Goal: Task Accomplishment & Management: Manage account settings

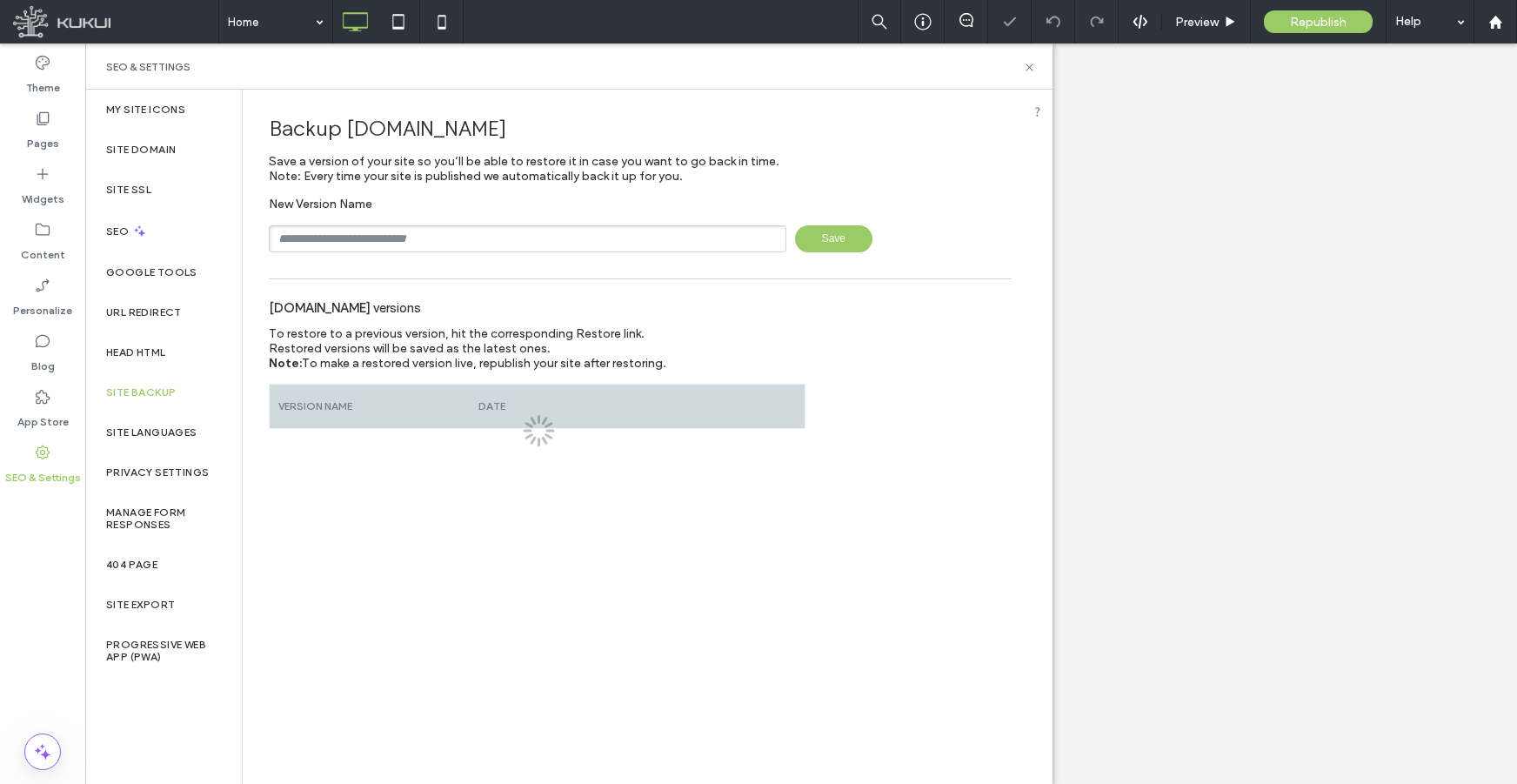
click at [396, 229] on input "text" at bounding box center [528, 238] width 518 height 27
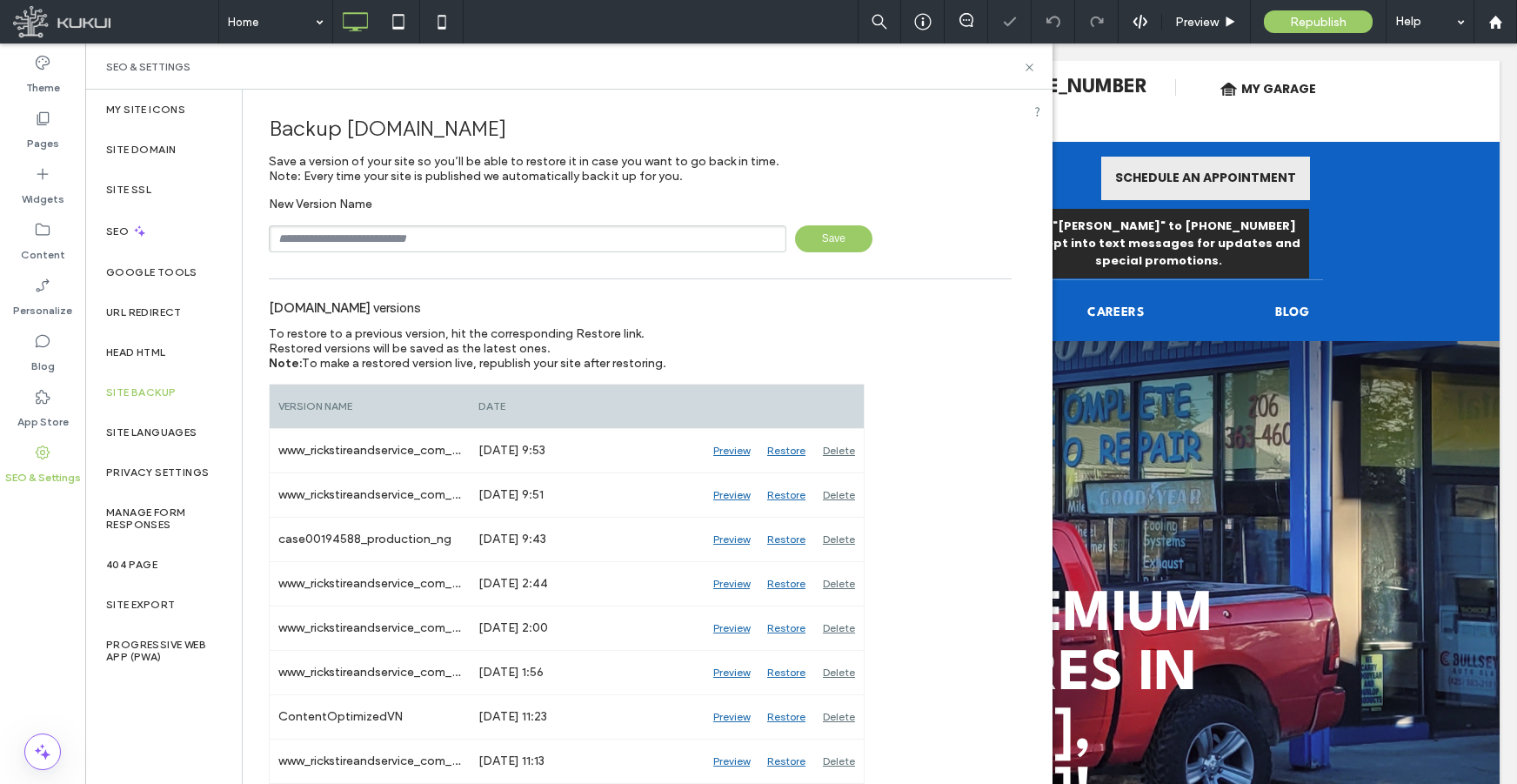
click at [400, 232] on input "text" at bounding box center [528, 238] width 518 height 27
paste input "********"
type input "**********"
click at [797, 242] on span "Save" at bounding box center [833, 238] width 78 height 27
click at [47, 240] on label "Content" at bounding box center [42, 250] width 44 height 25
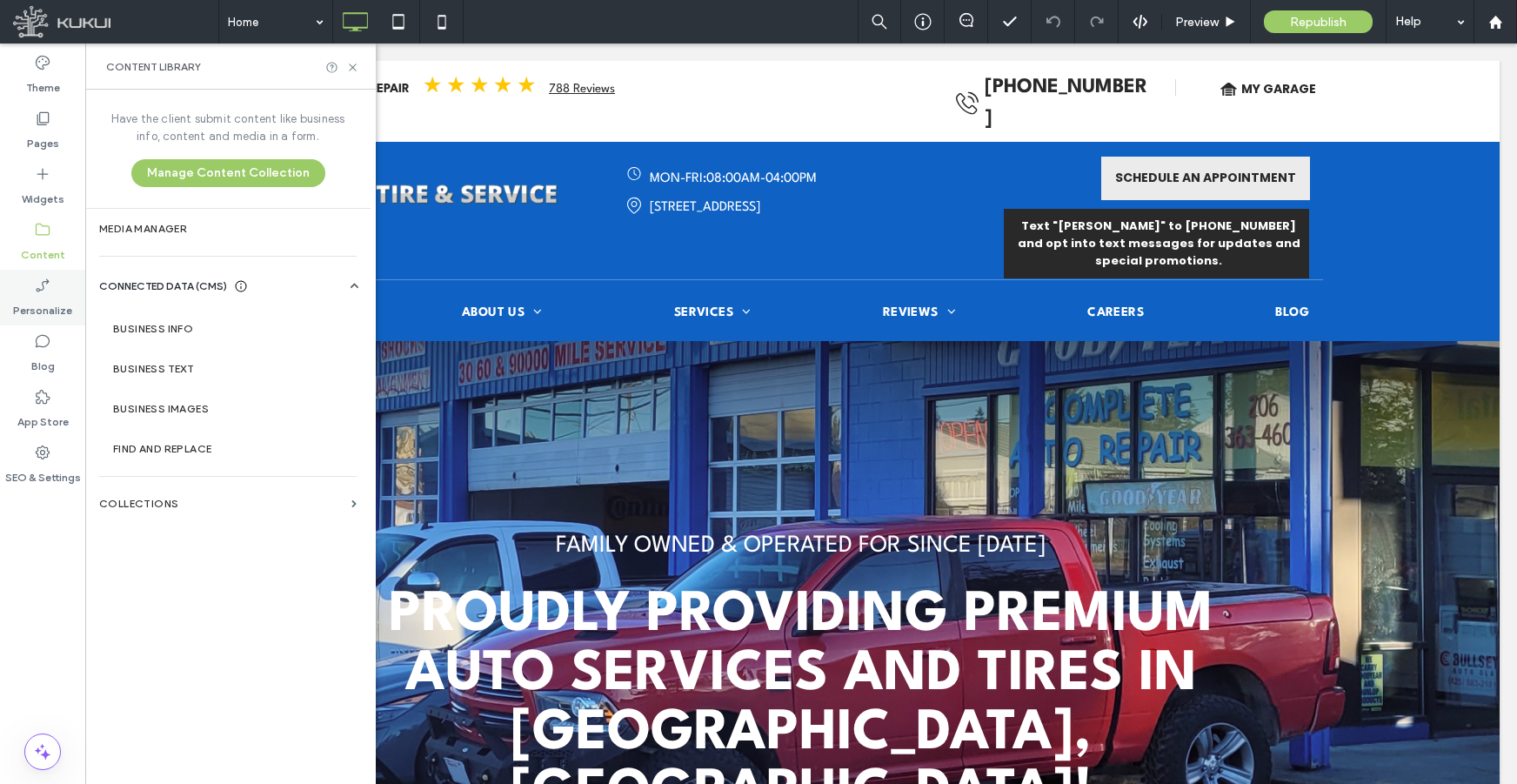
click at [36, 281] on icon at bounding box center [42, 286] width 18 height 18
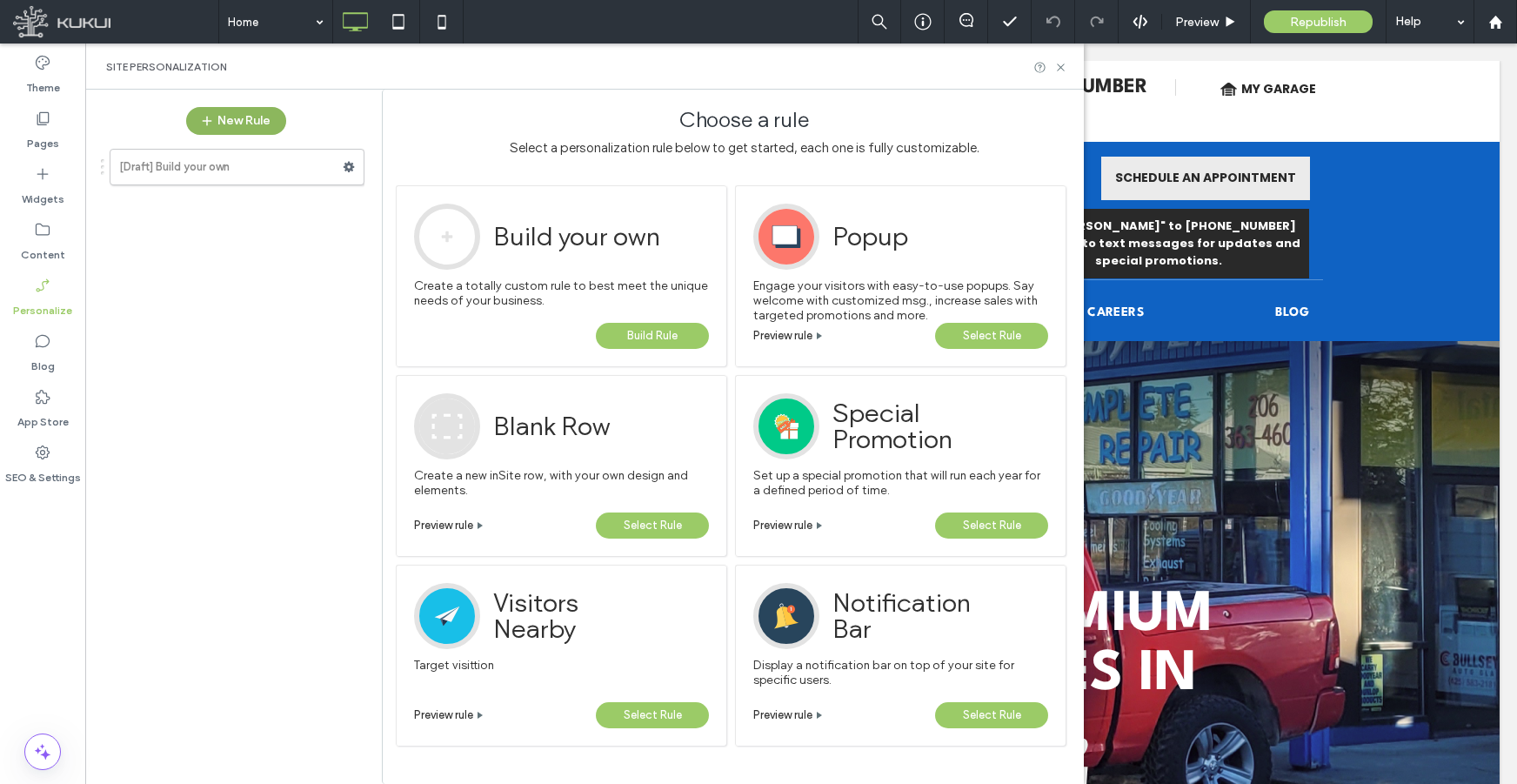
click at [239, 120] on button "New Rule" at bounding box center [236, 121] width 100 height 28
click at [48, 132] on label "Pages" at bounding box center [42, 139] width 33 height 25
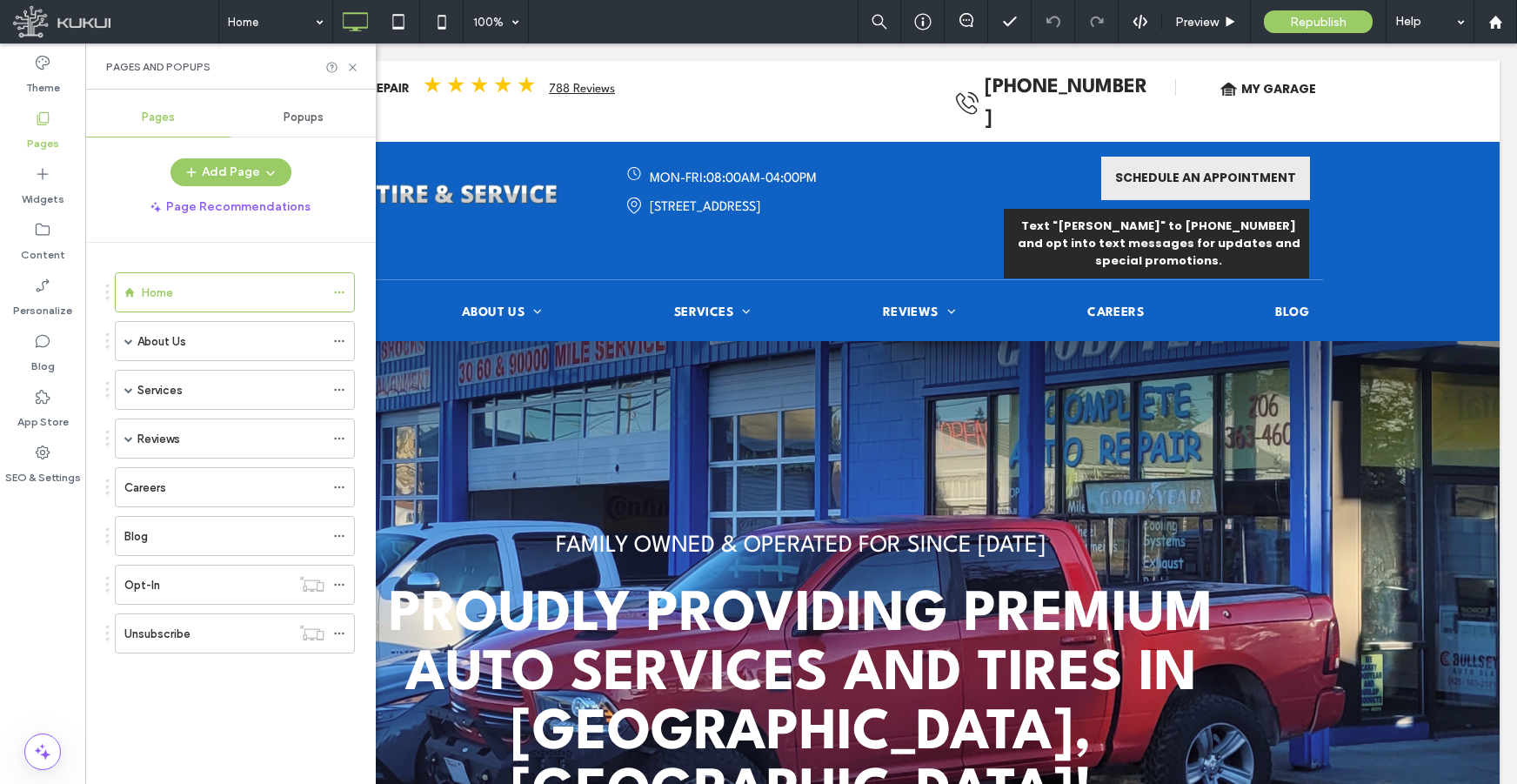
click at [310, 122] on span "Popups" at bounding box center [304, 117] width 40 height 14
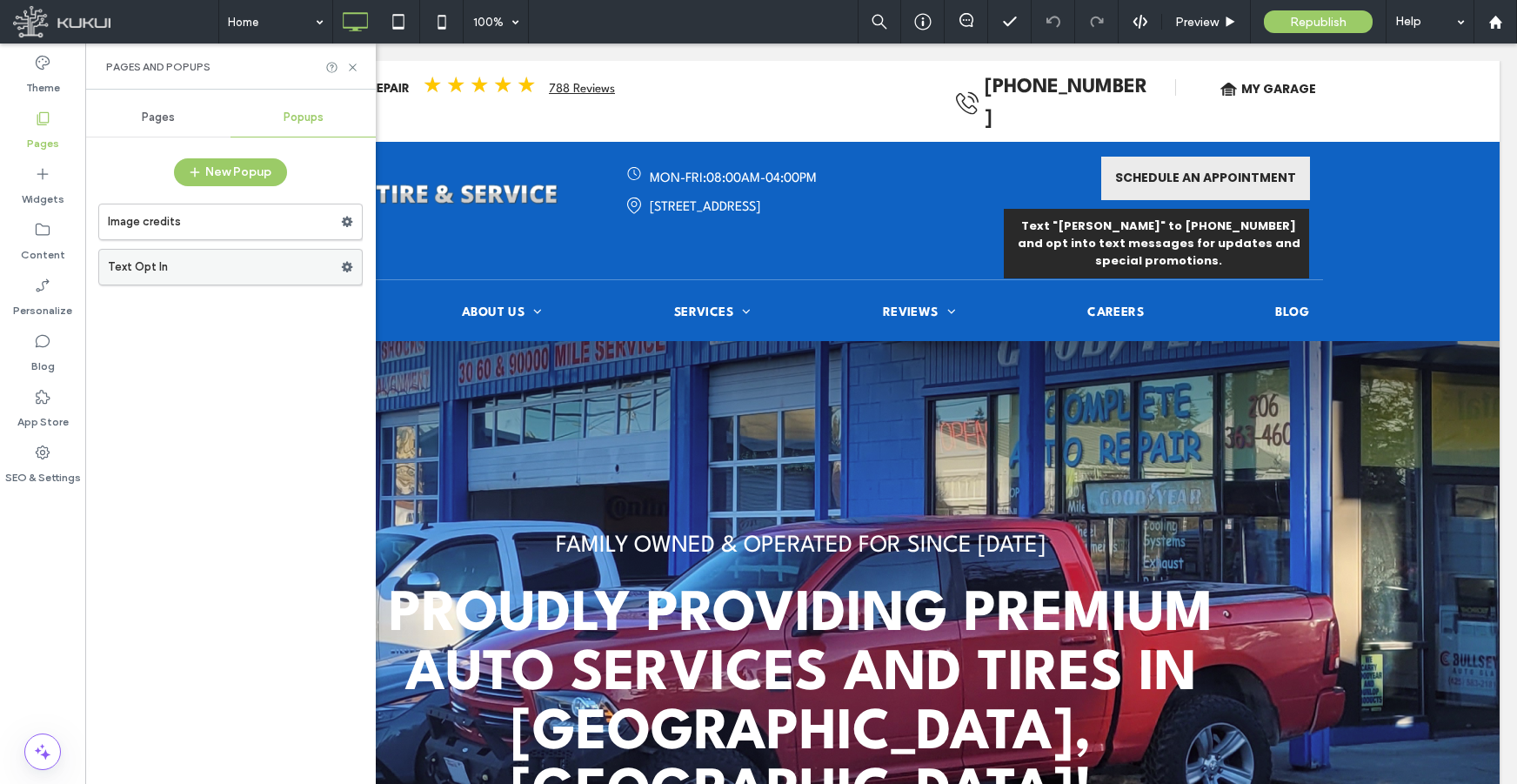
click at [201, 268] on label "Text Opt In" at bounding box center [224, 266] width 233 height 35
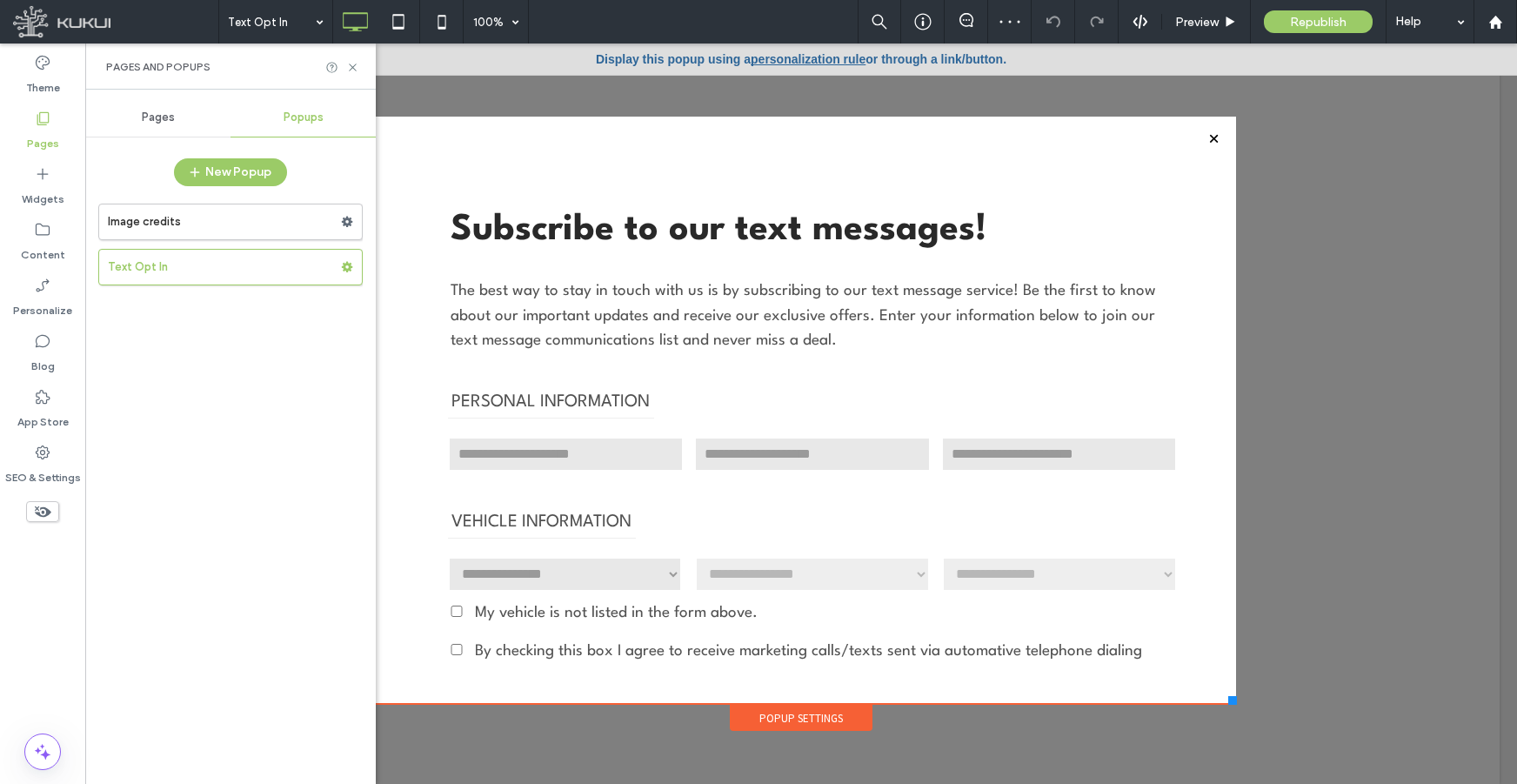
click at [778, 717] on div "Popup Settings" at bounding box center [801, 718] width 143 height 26
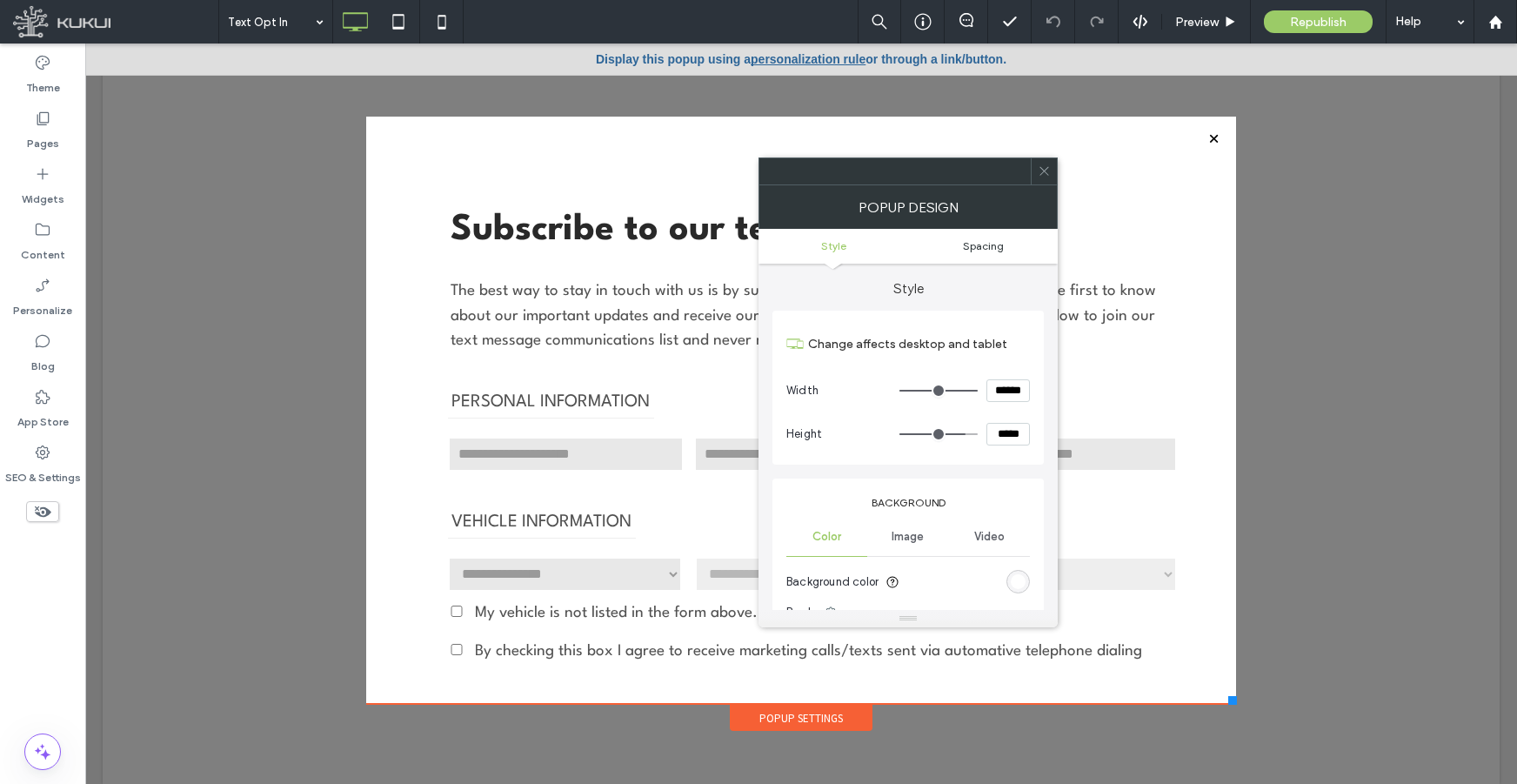
click at [971, 247] on span "Spacing" at bounding box center [983, 246] width 40 height 13
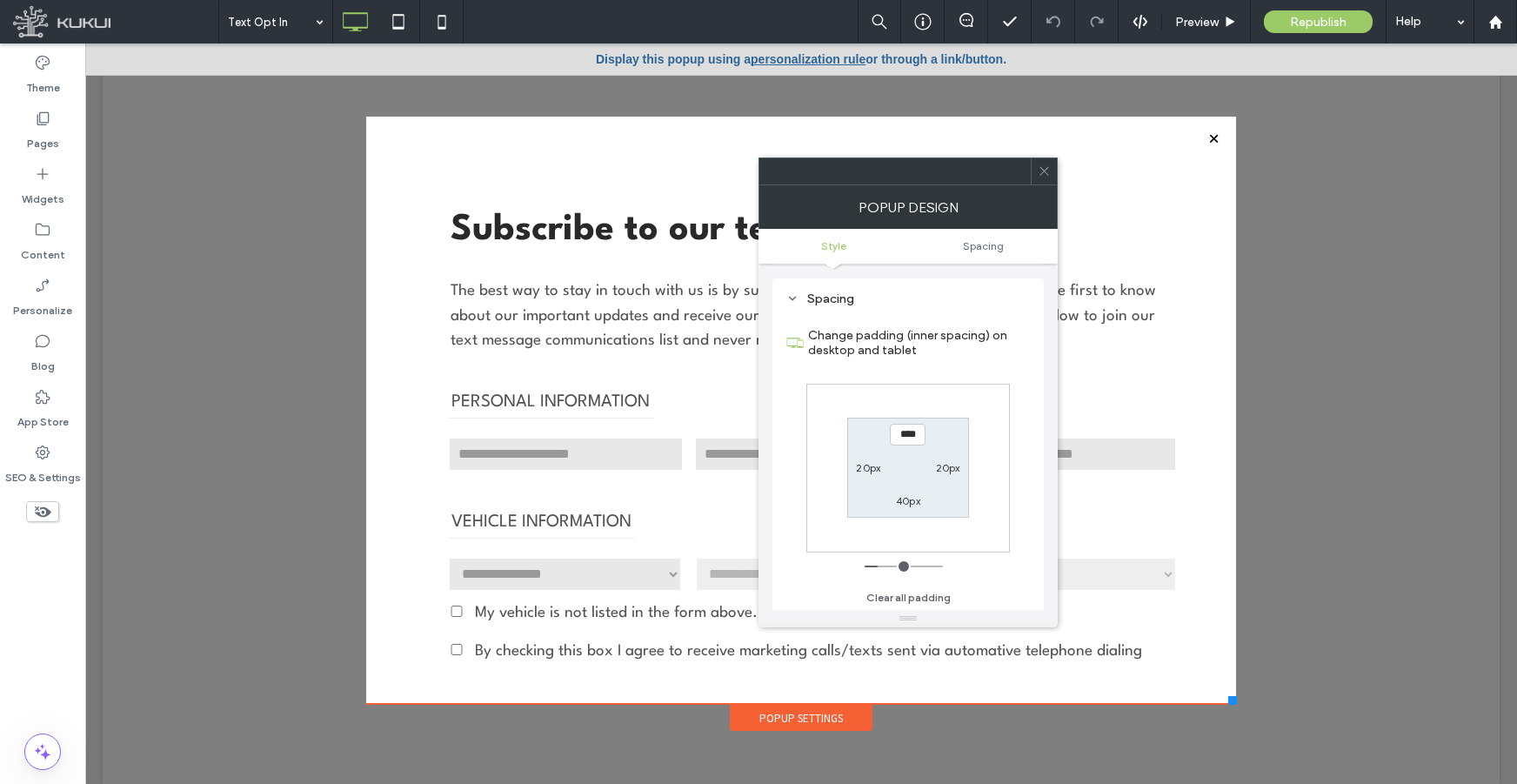
scroll to position [623, 0]
click at [1045, 171] on use at bounding box center [1044, 171] width 9 height 9
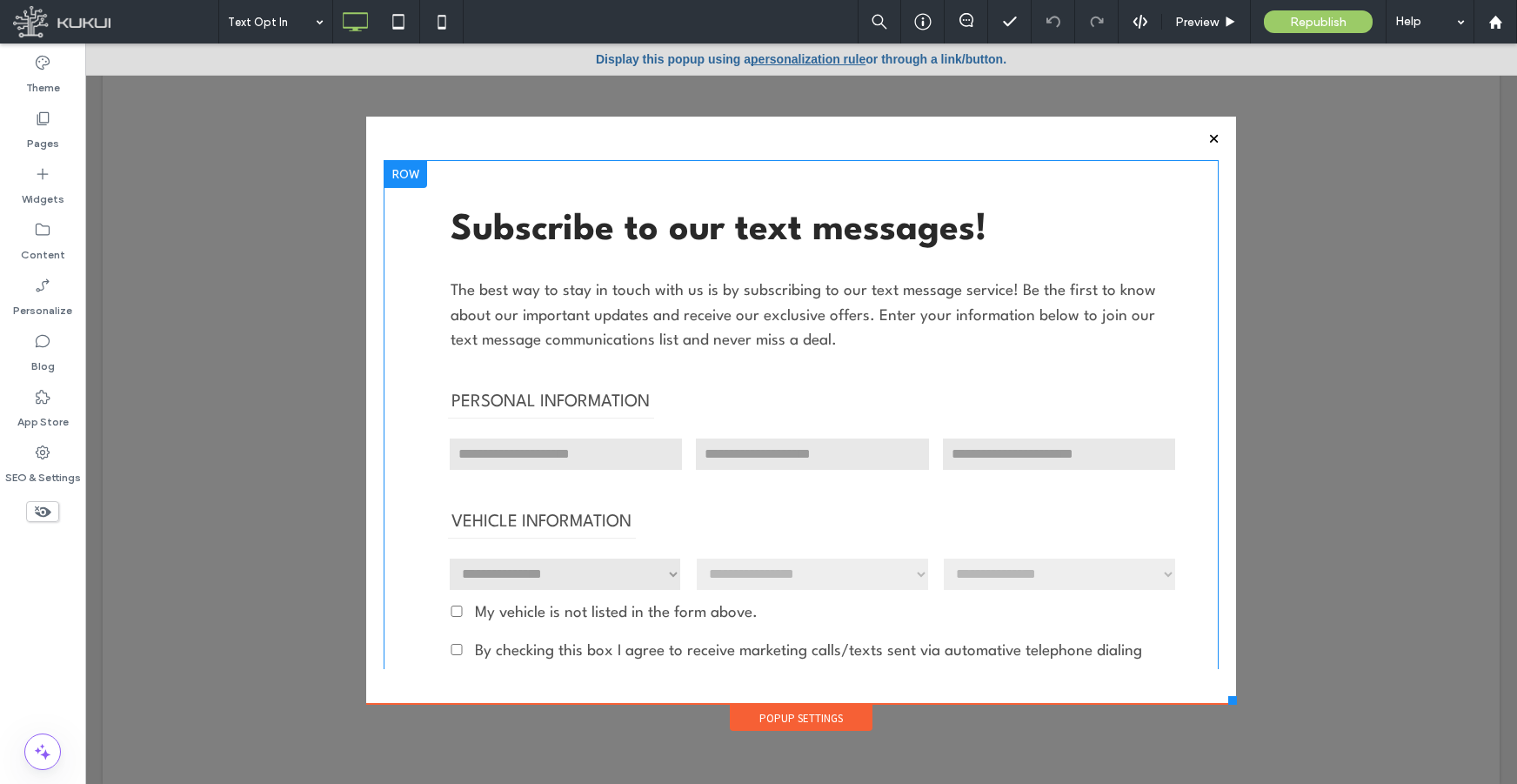
click at [823, 170] on div "**********" at bounding box center [801, 556] width 835 height 794
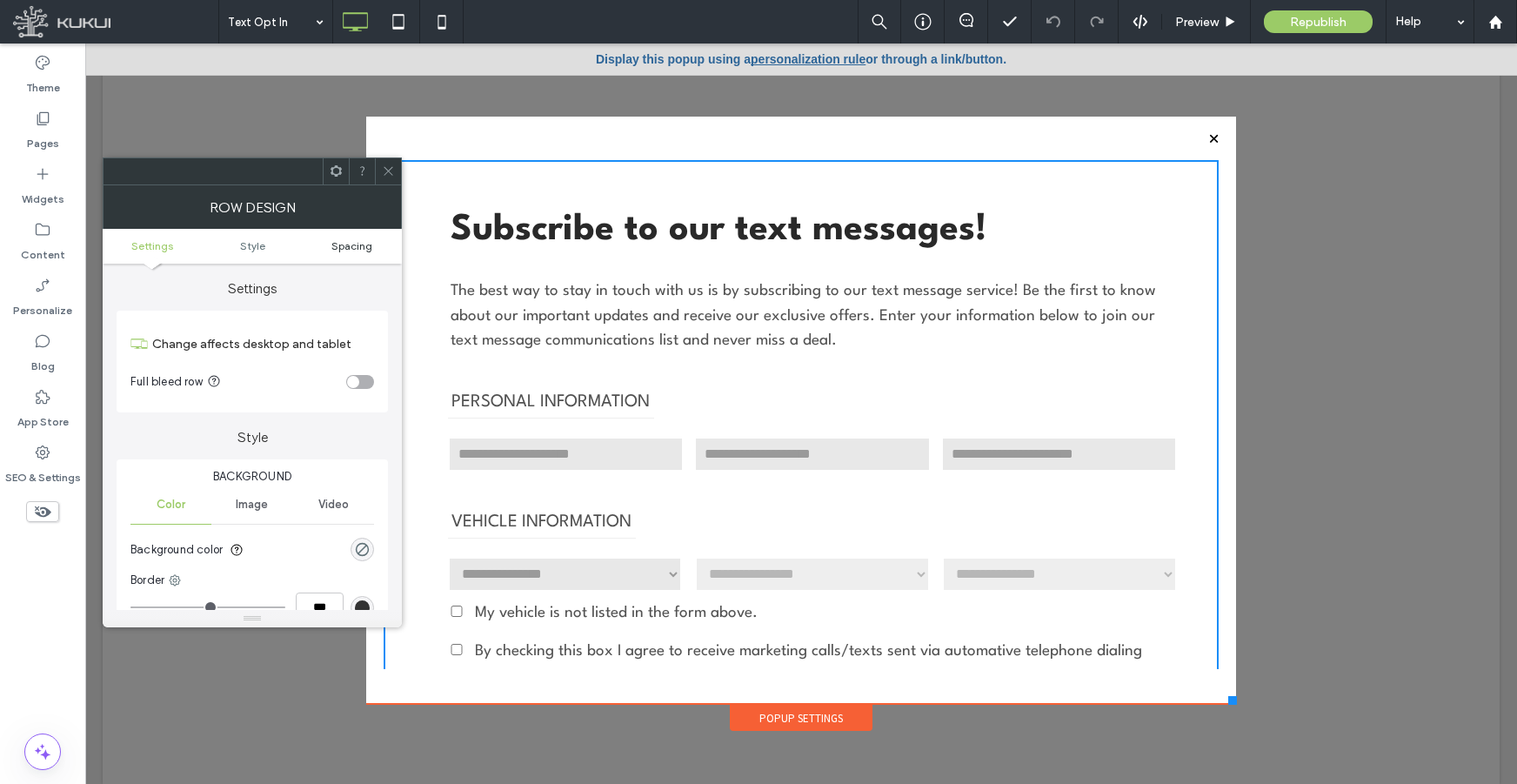
click at [364, 249] on span "Spacing" at bounding box center [351, 246] width 40 height 13
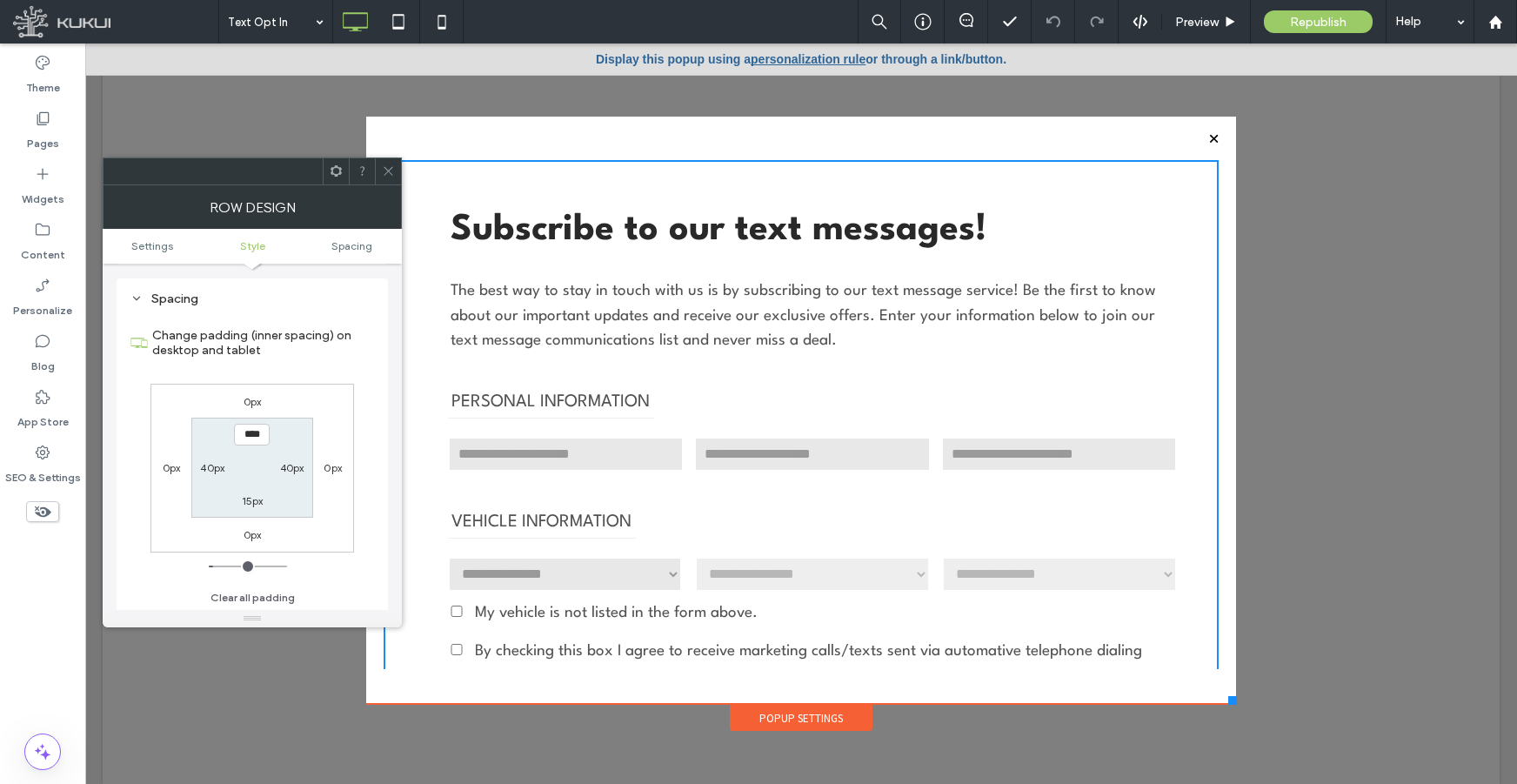
scroll to position [437, 0]
type input "*"
type input "***"
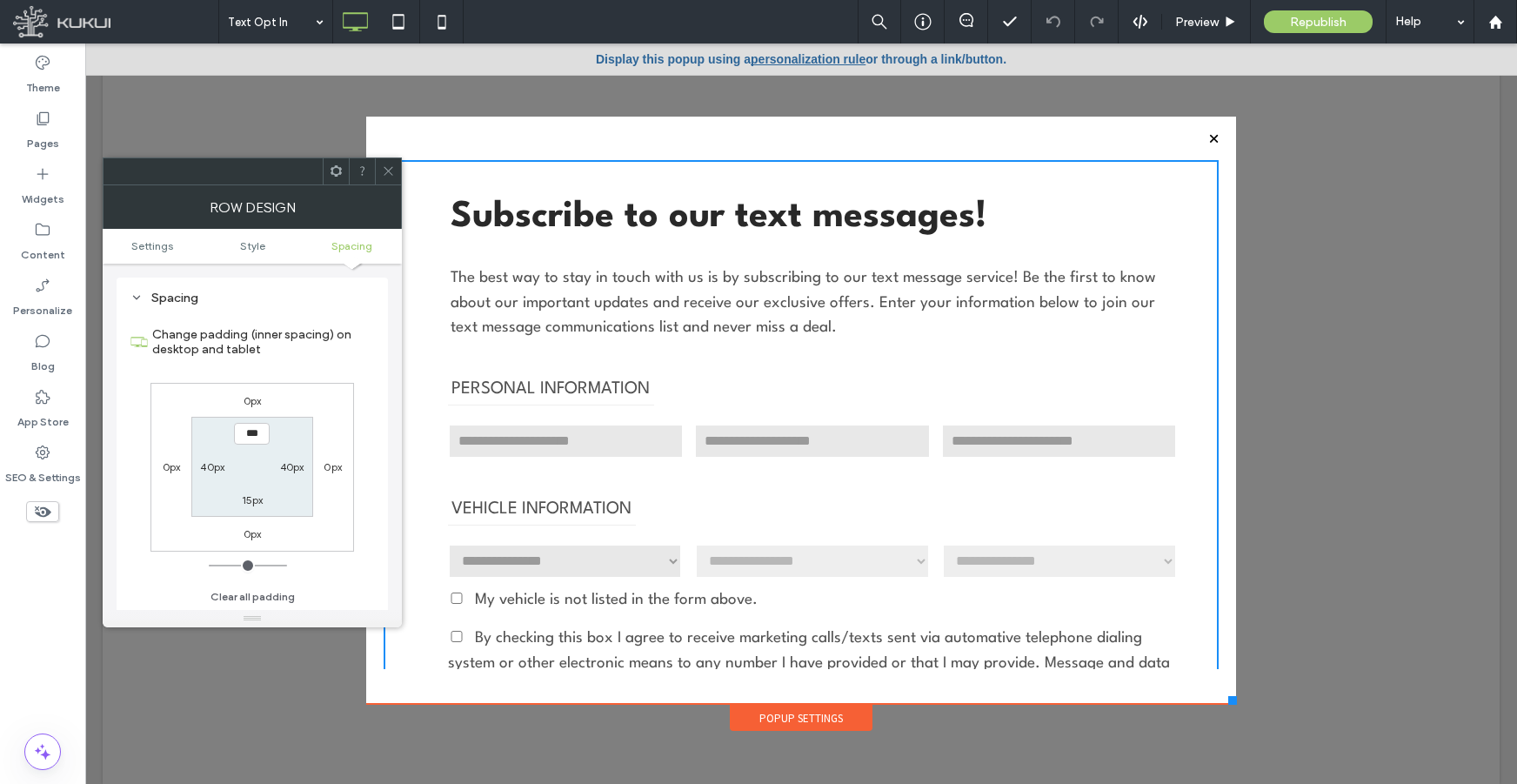
drag, startPoint x: 212, startPoint y: 566, endPoint x: 181, endPoint y: 565, distance: 31.0
click at [209, 565] on input "range" at bounding box center [248, 566] width 78 height 2
click at [254, 503] on label "15px" at bounding box center [253, 499] width 22 height 13
type input "*"
type input "***"
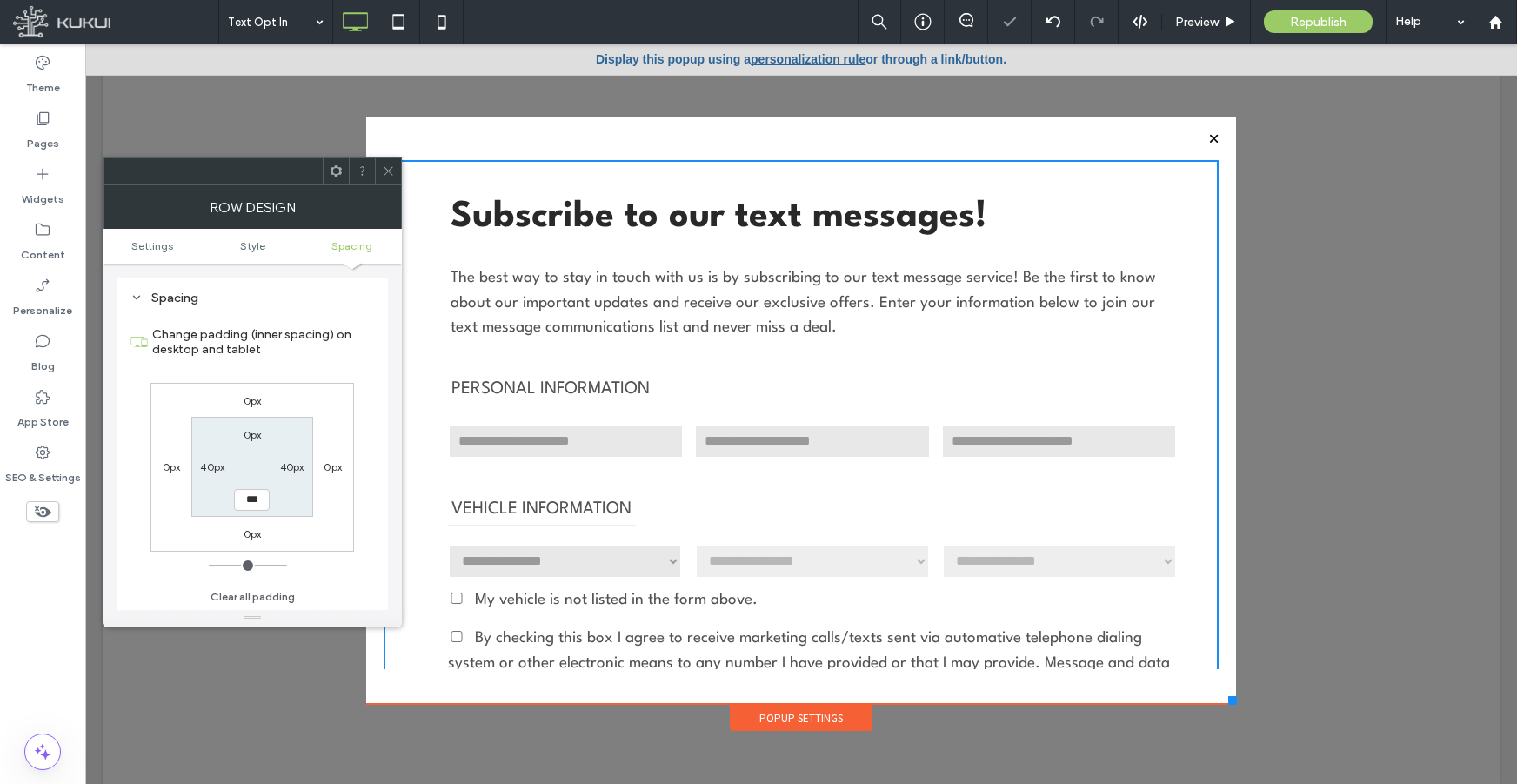
drag, startPoint x: 217, startPoint y: 561, endPoint x: 181, endPoint y: 561, distance: 36.0
type input "*"
click at [209, 565] on input "range" at bounding box center [248, 566] width 78 height 2
click at [188, 535] on div "0px 0px 0px 0px 0px 40px *** 40px" at bounding box center [253, 466] width 203 height 169
click at [390, 170] on use at bounding box center [388, 171] width 9 height 9
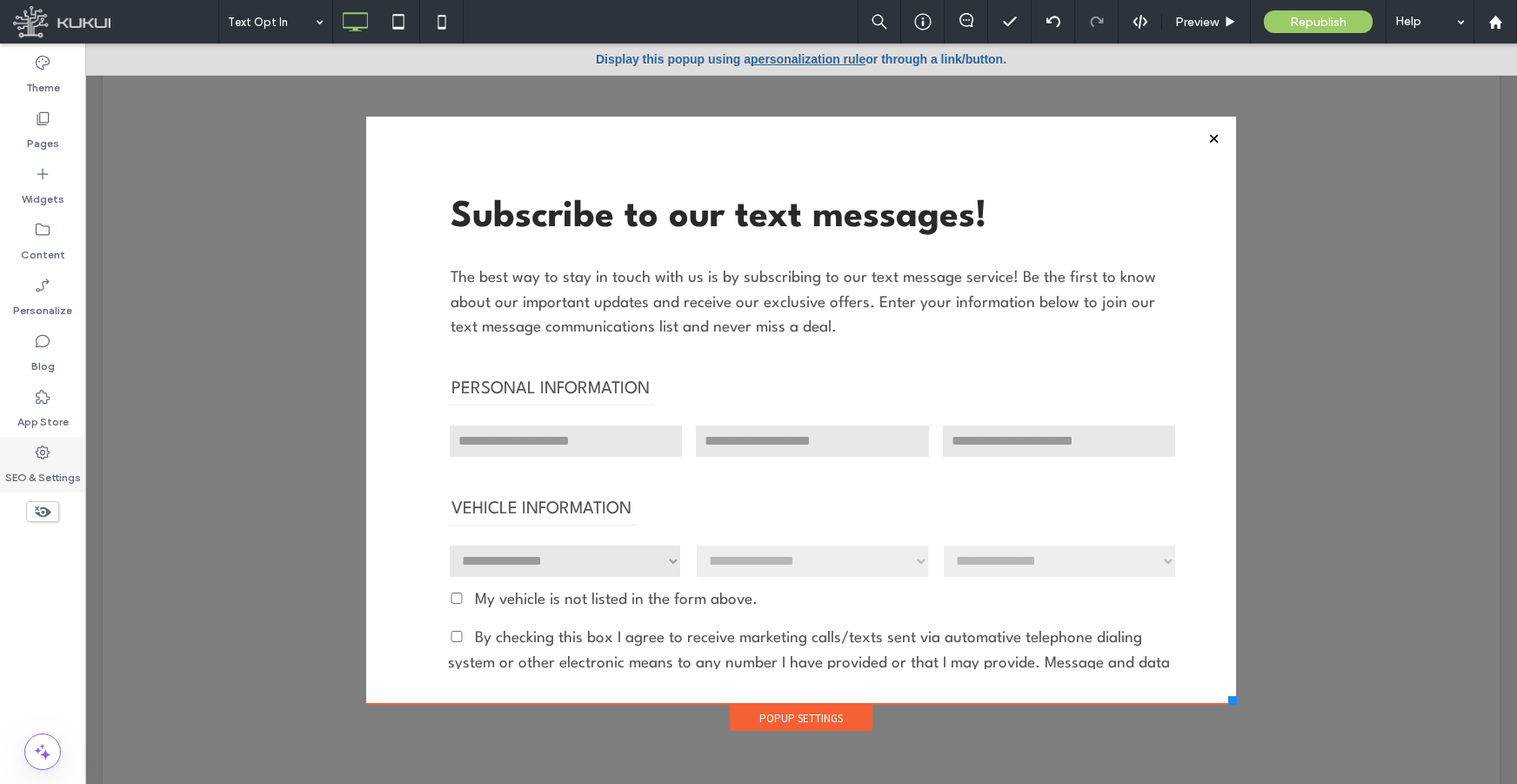
click at [48, 457] on use at bounding box center [42, 453] width 14 height 14
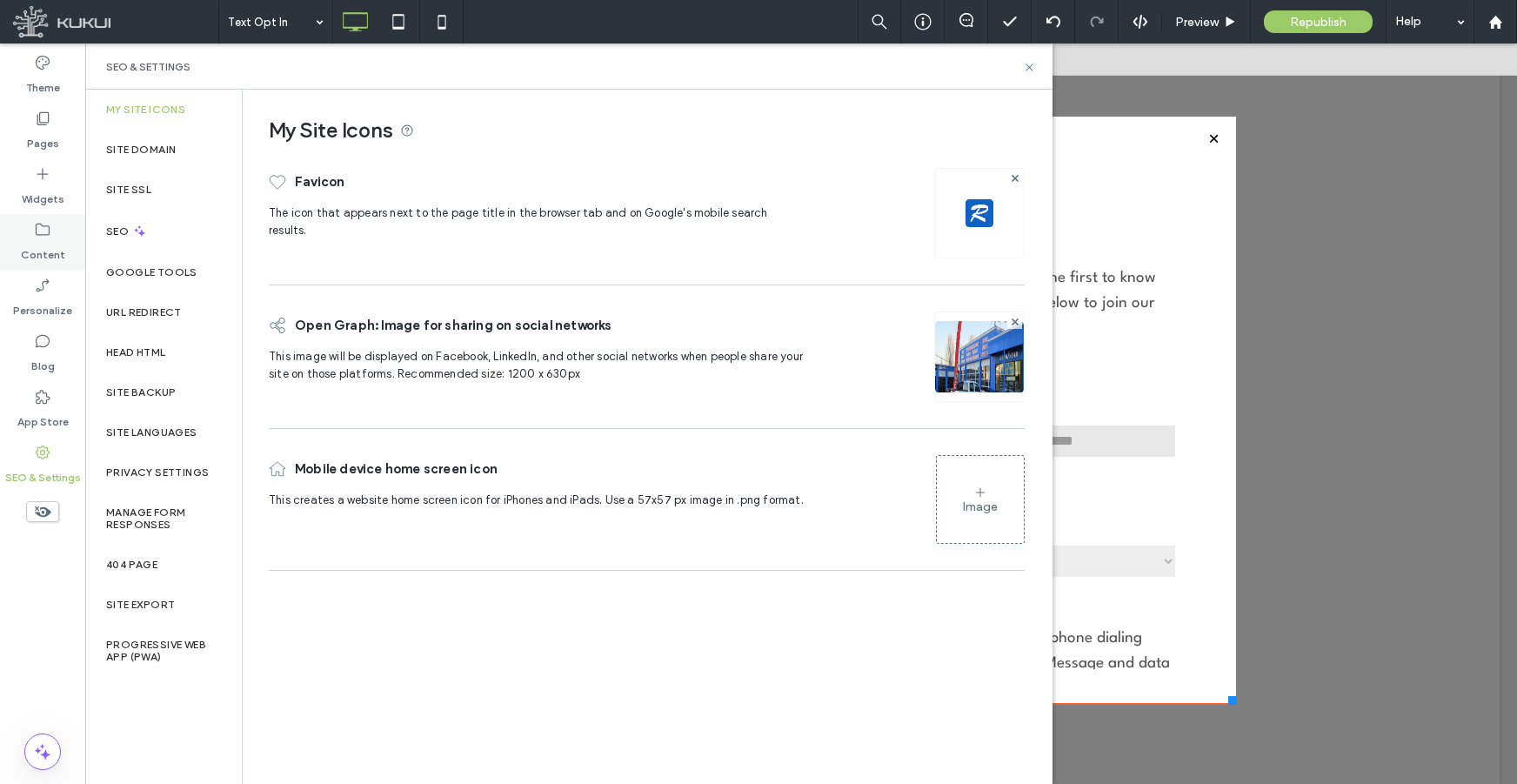
click at [50, 248] on label "Content" at bounding box center [42, 250] width 44 height 25
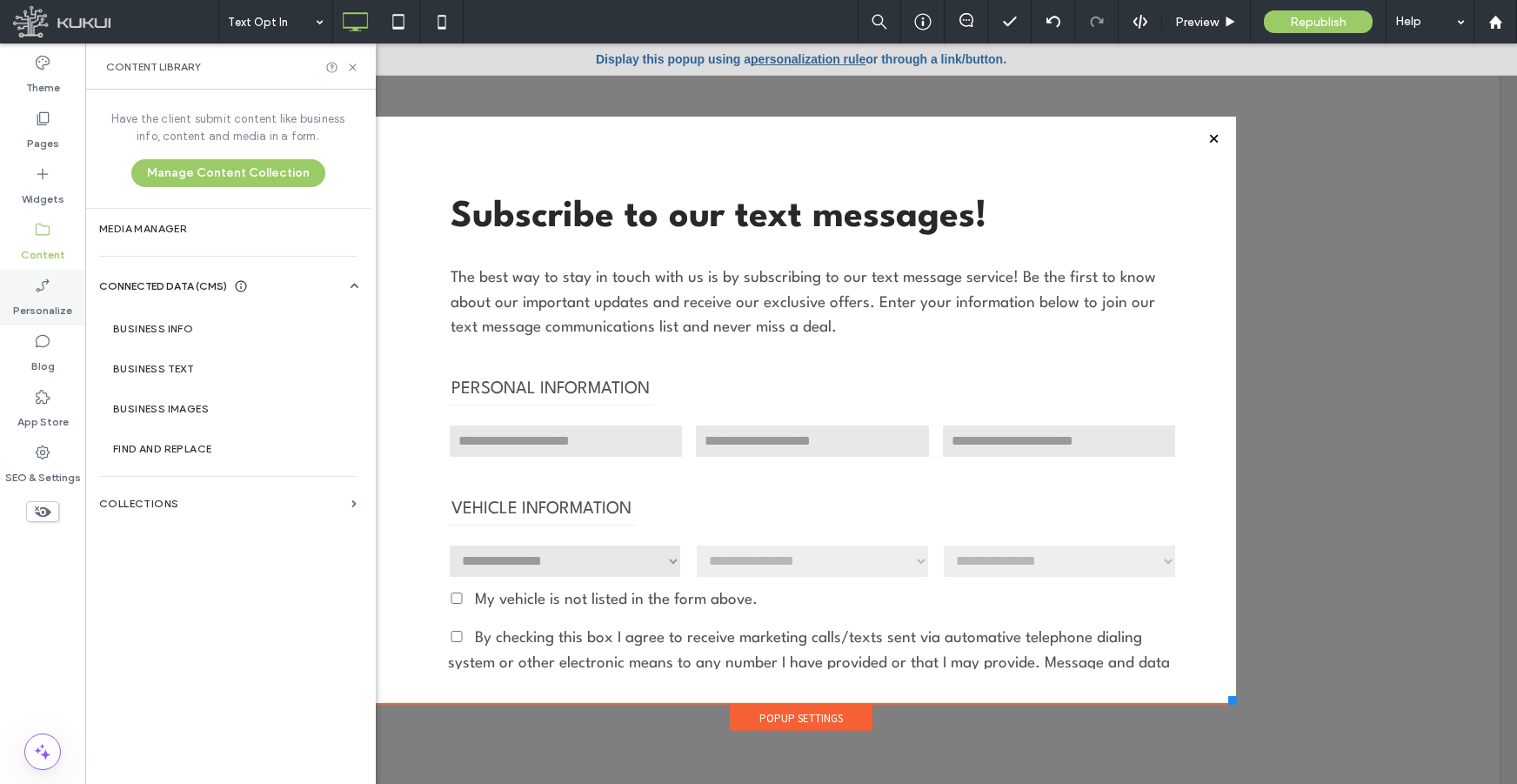
click at [40, 289] on icon at bounding box center [42, 286] width 18 height 18
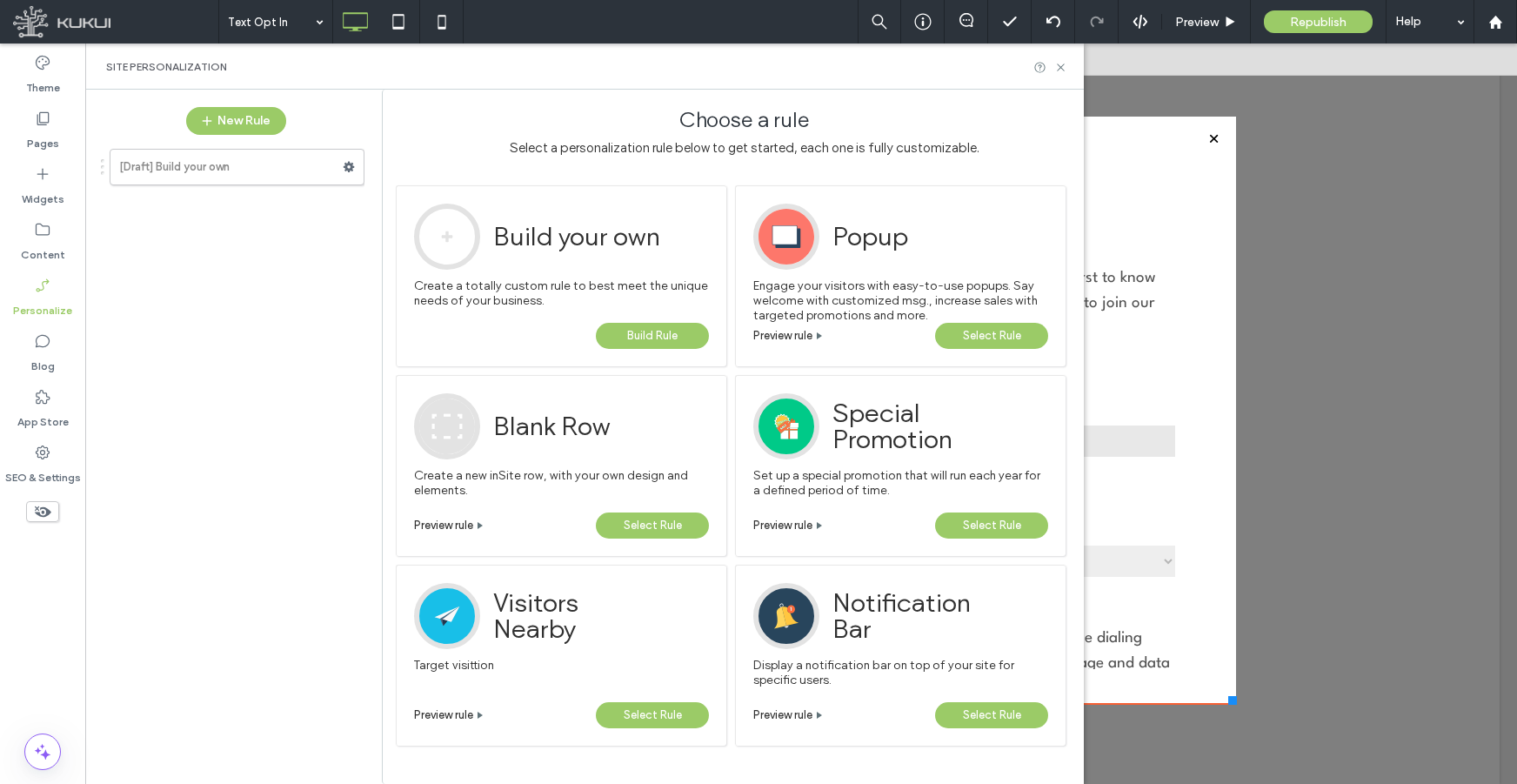
click at [635, 328] on span "Build Rule" at bounding box center [652, 335] width 50 height 26
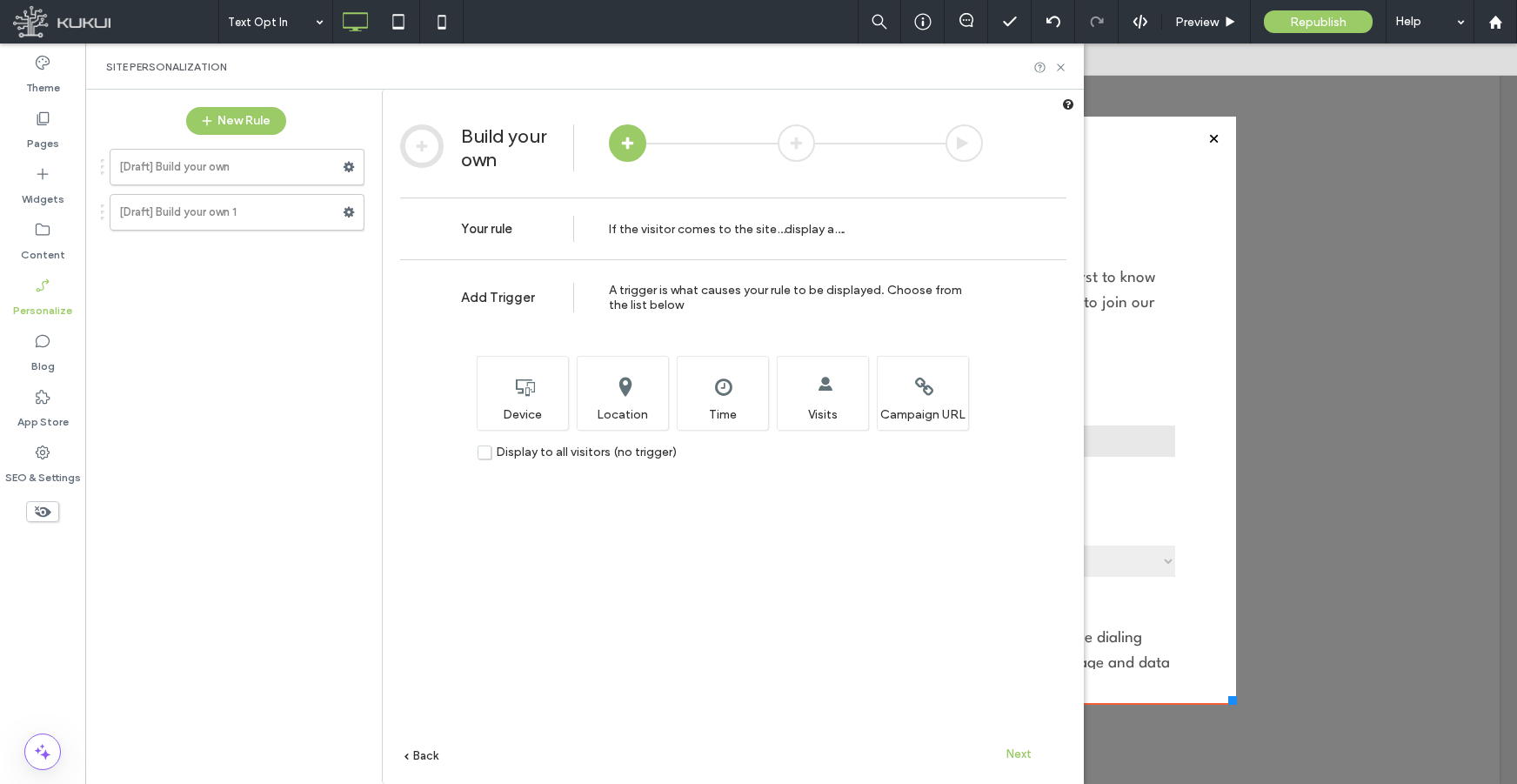
click at [629, 455] on span "Display to all visitors (no trigger)" at bounding box center [586, 452] width 181 height 15
click at [1019, 752] on span "Next" at bounding box center [1020, 753] width 26 height 13
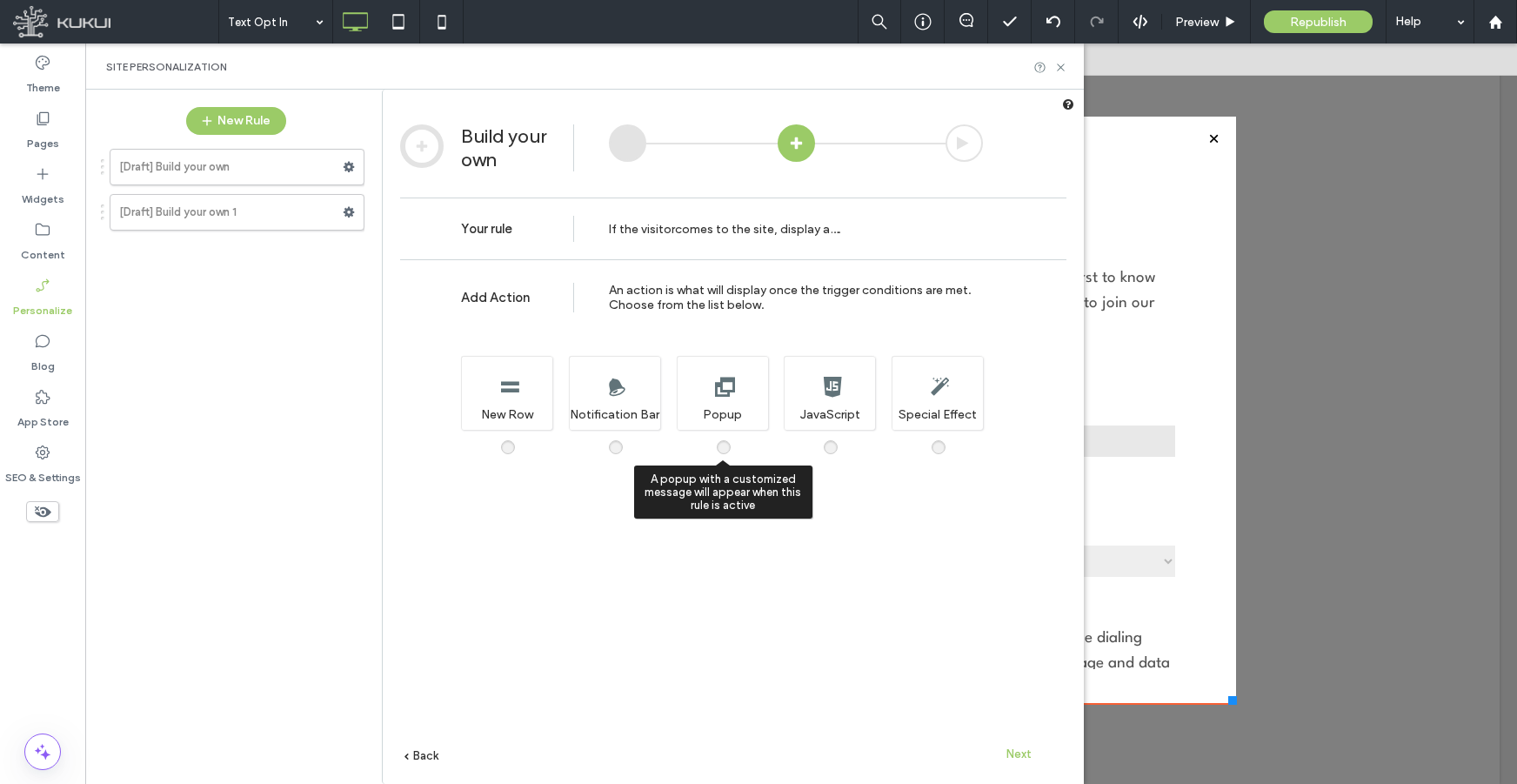
click at [735, 439] on span at bounding box center [735, 439] width 0 height 0
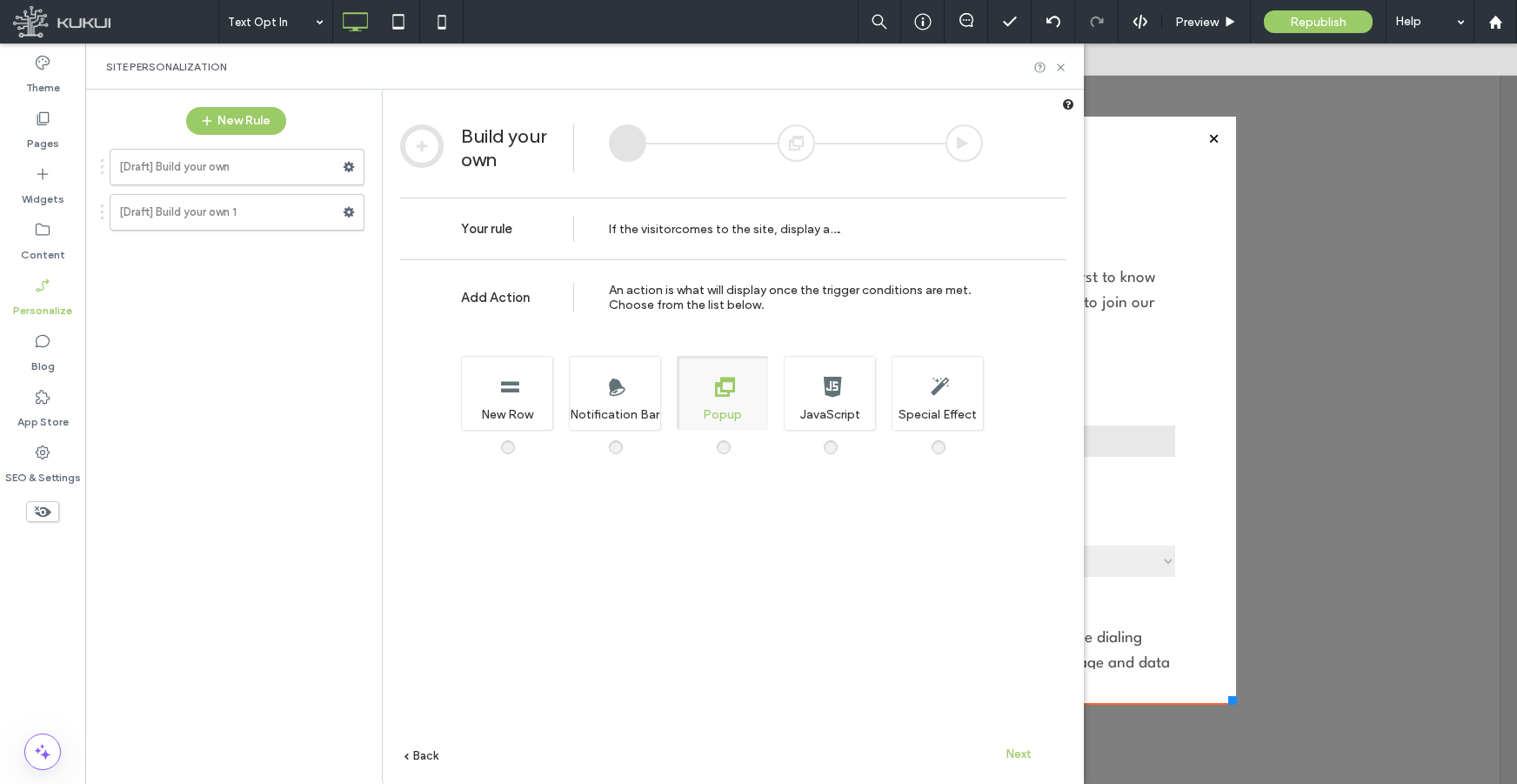
click at [1018, 748] on span "Next" at bounding box center [1020, 753] width 26 height 13
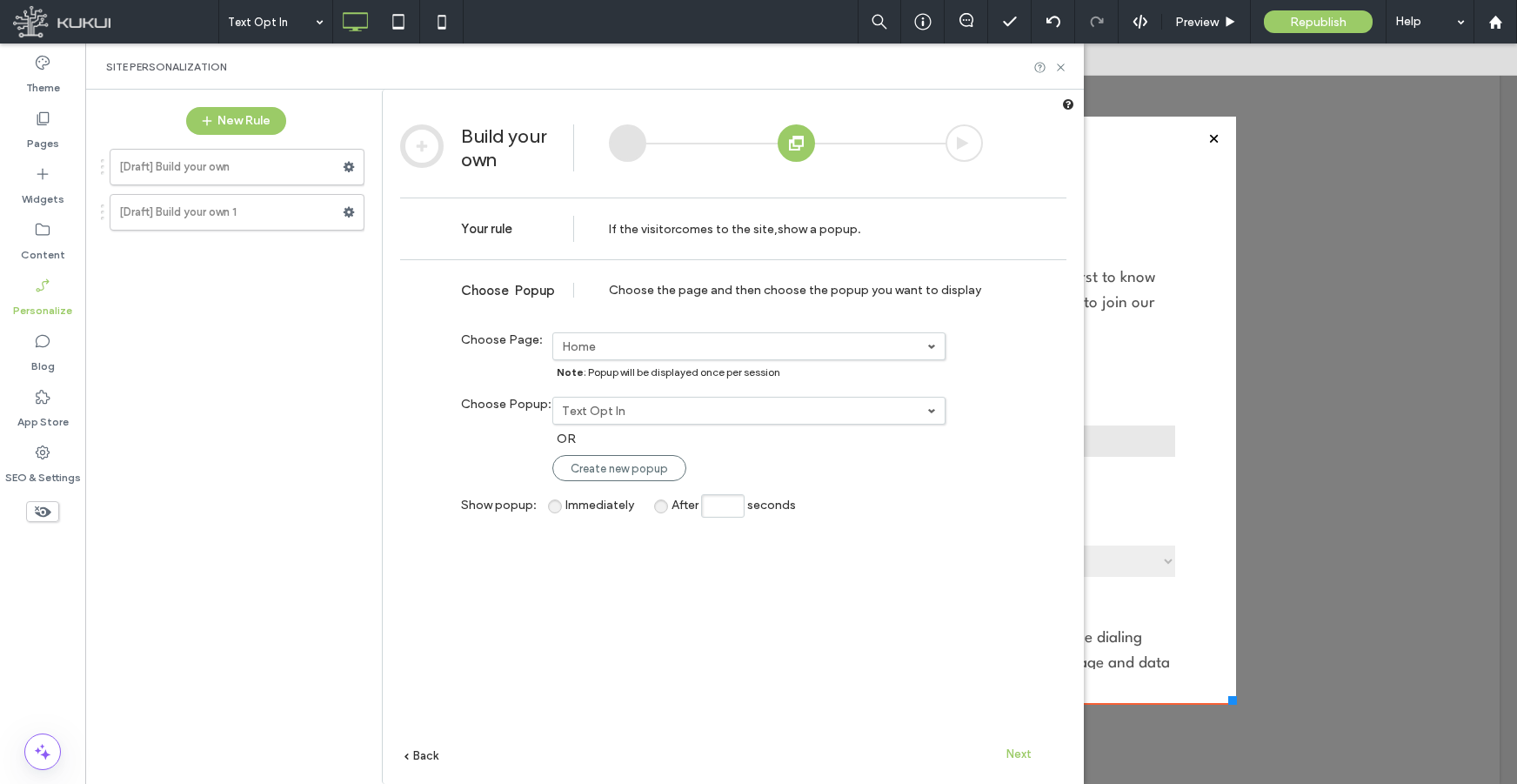
click at [672, 506] on span "After" at bounding box center [685, 505] width 27 height 15
click at [717, 507] on input "After seconds" at bounding box center [723, 506] width 43 height 24
click at [727, 511] on input "*" at bounding box center [723, 506] width 43 height 24
type input "*"
click at [728, 567] on div "**********" at bounding box center [734, 547] width 667 height 577
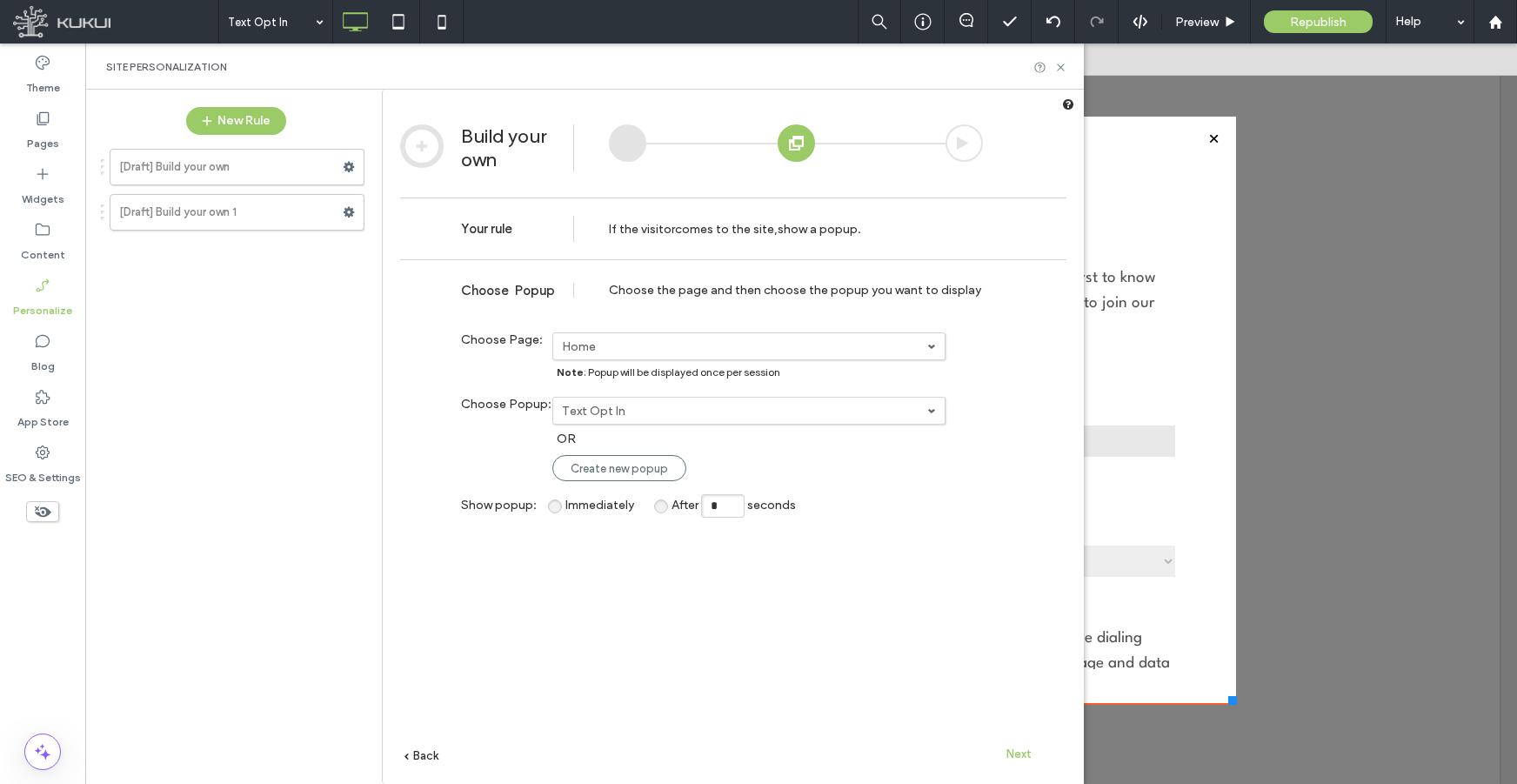
click at [1021, 755] on span "Next" at bounding box center [1020, 753] width 26 height 13
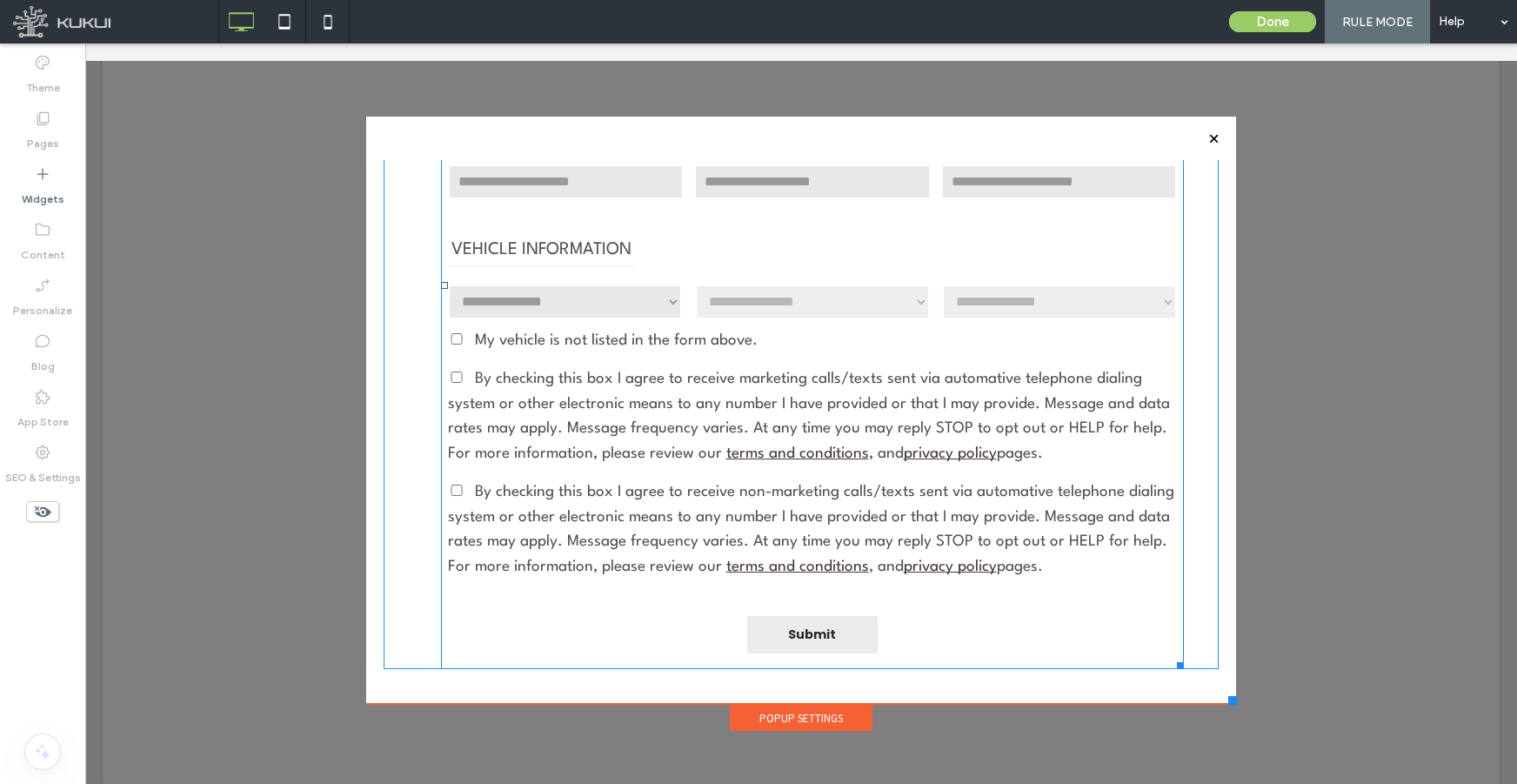
scroll to position [0, 0]
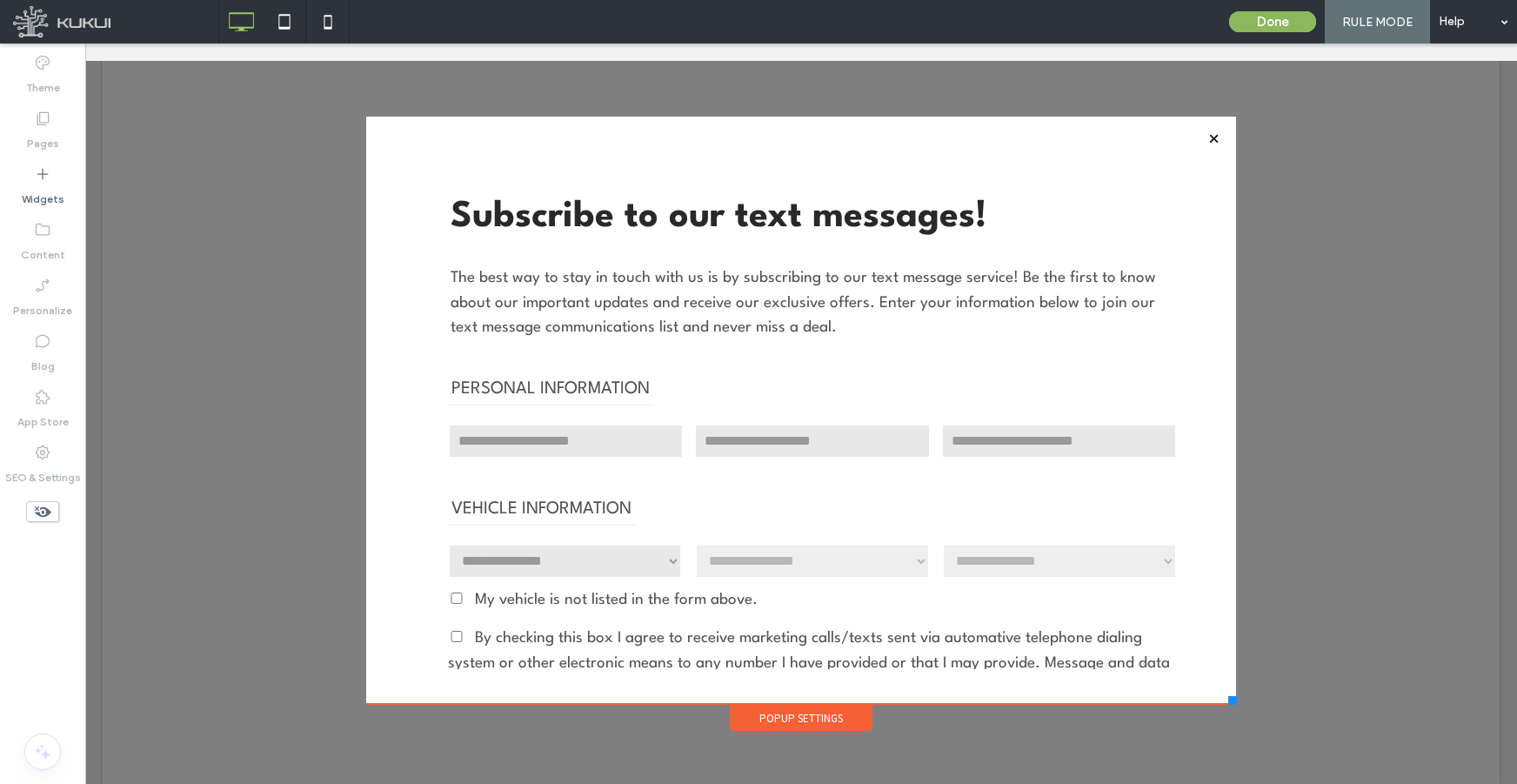
click at [1297, 23] on button "Done" at bounding box center [1272, 21] width 87 height 21
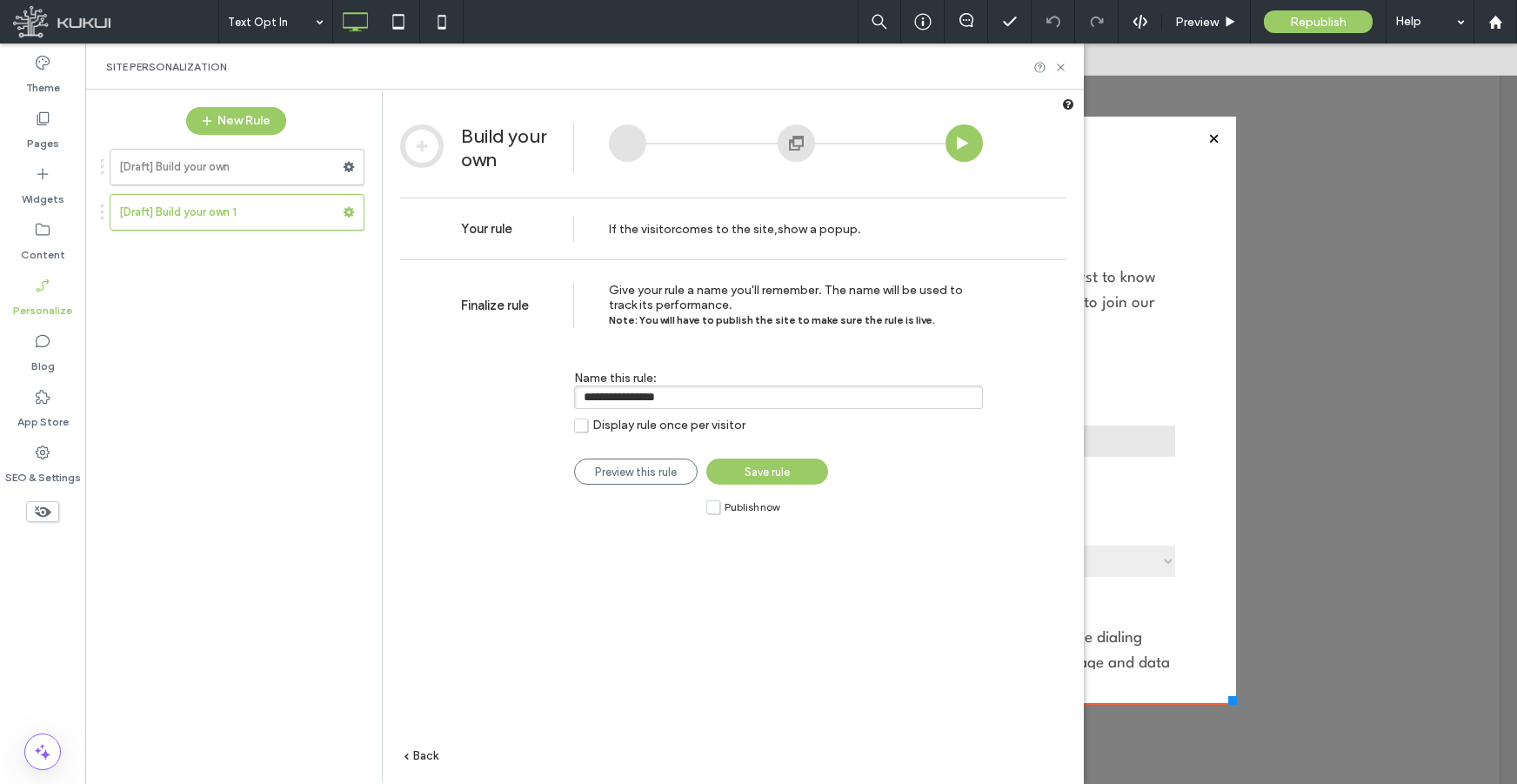
click at [782, 383] on div "**********" at bounding box center [778, 390] width 409 height 38
click at [782, 389] on input "**********" at bounding box center [778, 397] width 409 height 24
type input "**********"
click at [786, 468] on span "Save rule" at bounding box center [767, 471] width 45 height 13
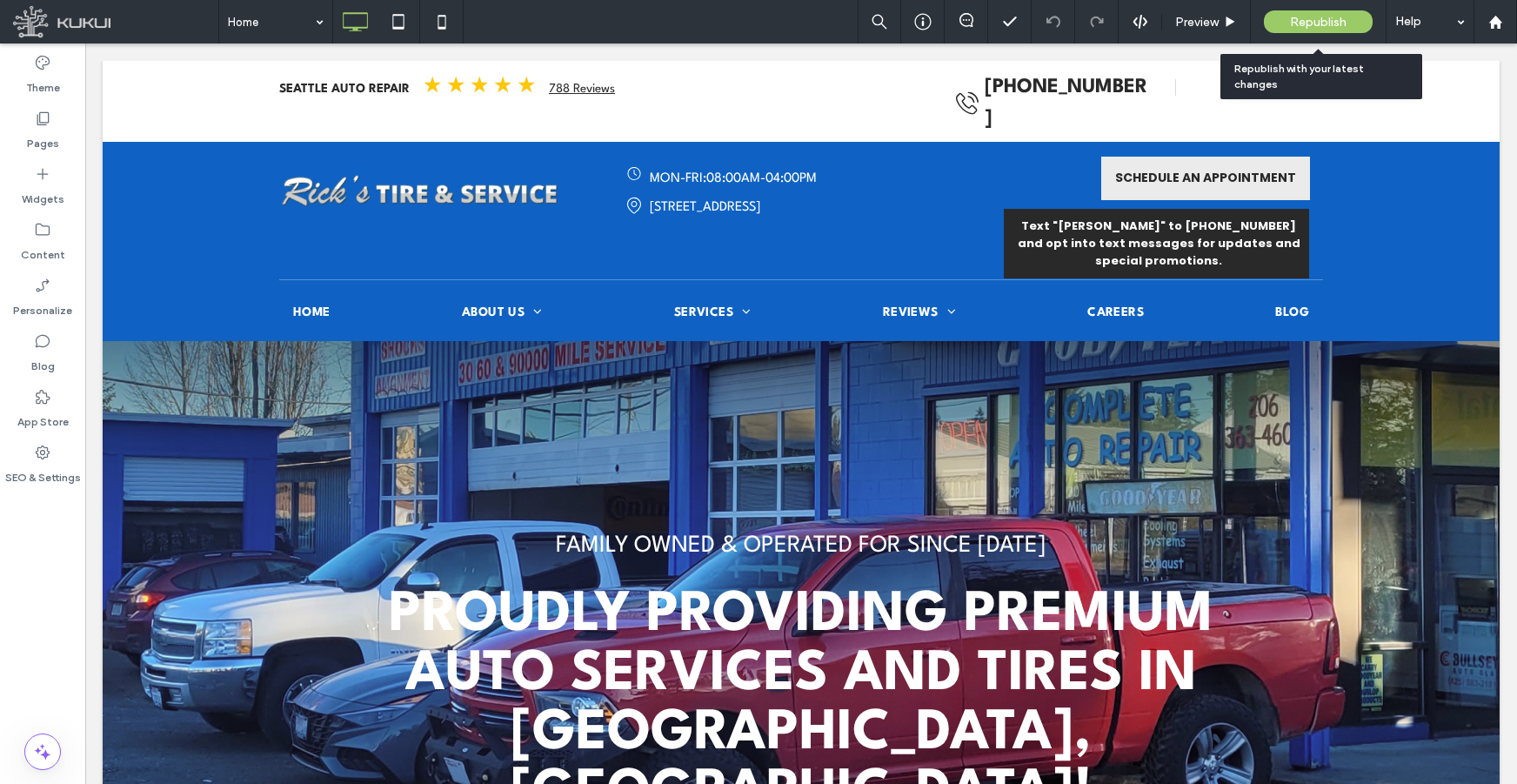
click at [1317, 19] on span "Republish" at bounding box center [1318, 22] width 56 height 15
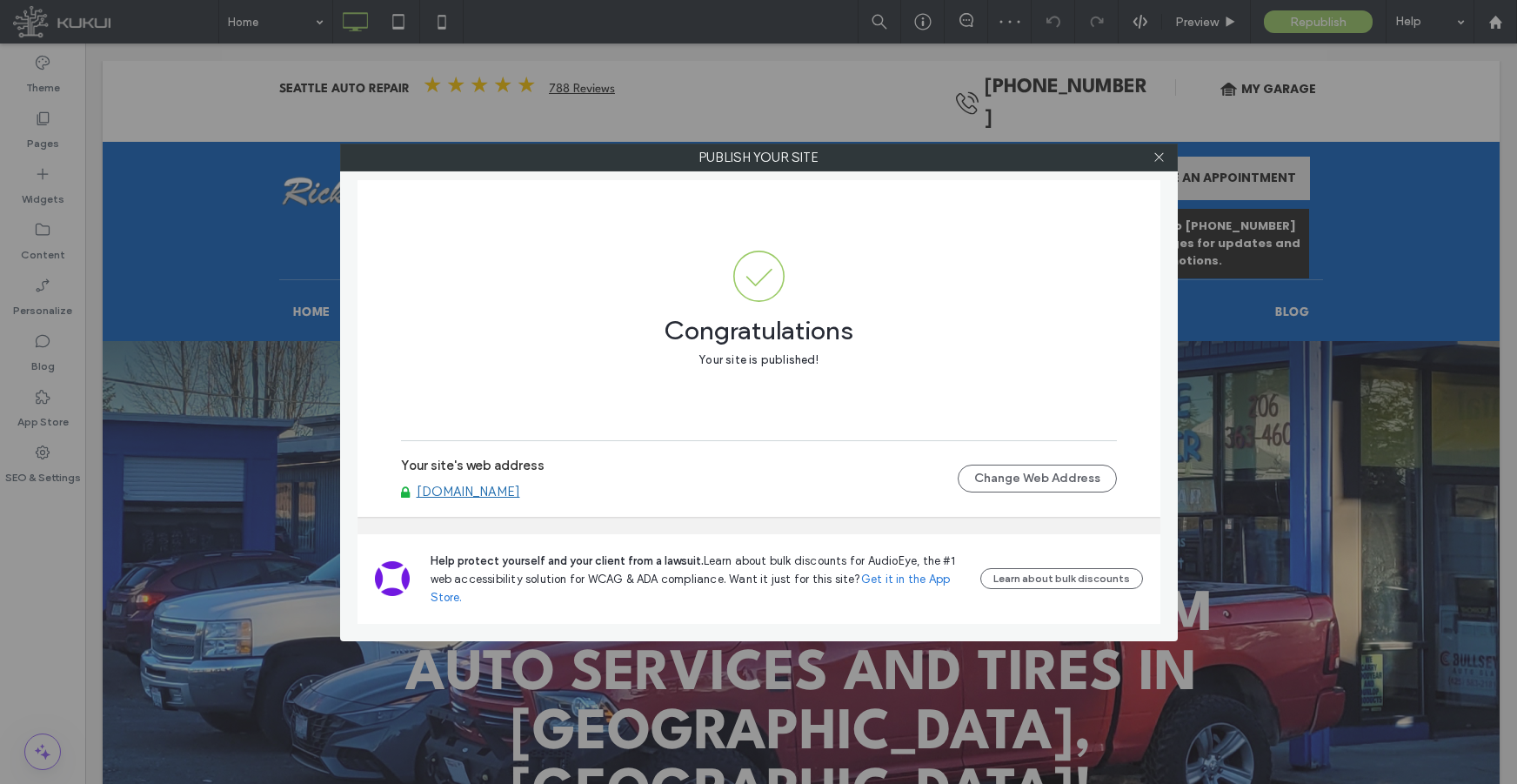
click at [521, 488] on link "www.rickstireandservice.com" at bounding box center [469, 491] width 104 height 16
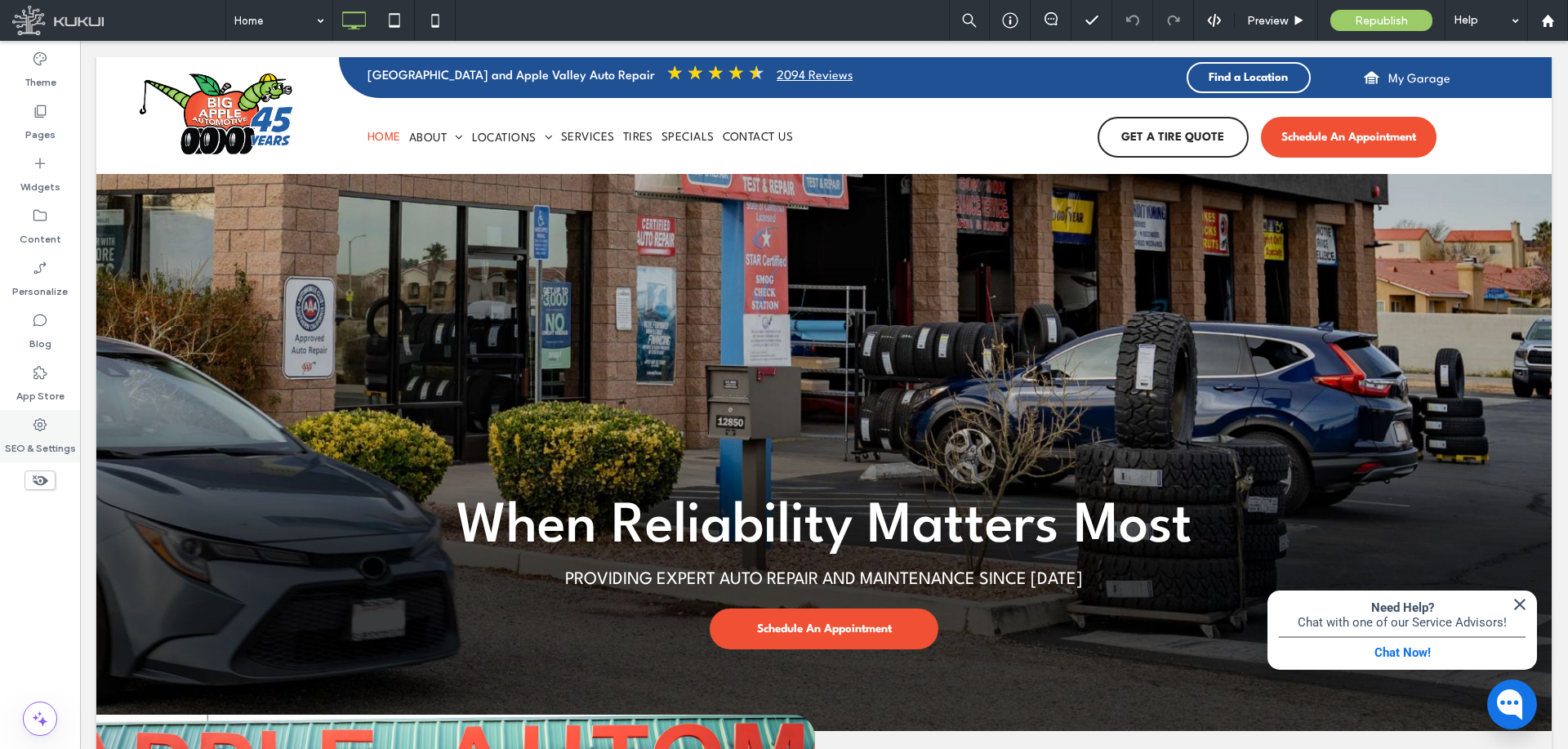
click at [31, 430] on div "SEO & Settings" at bounding box center [40, 436] width 80 height 52
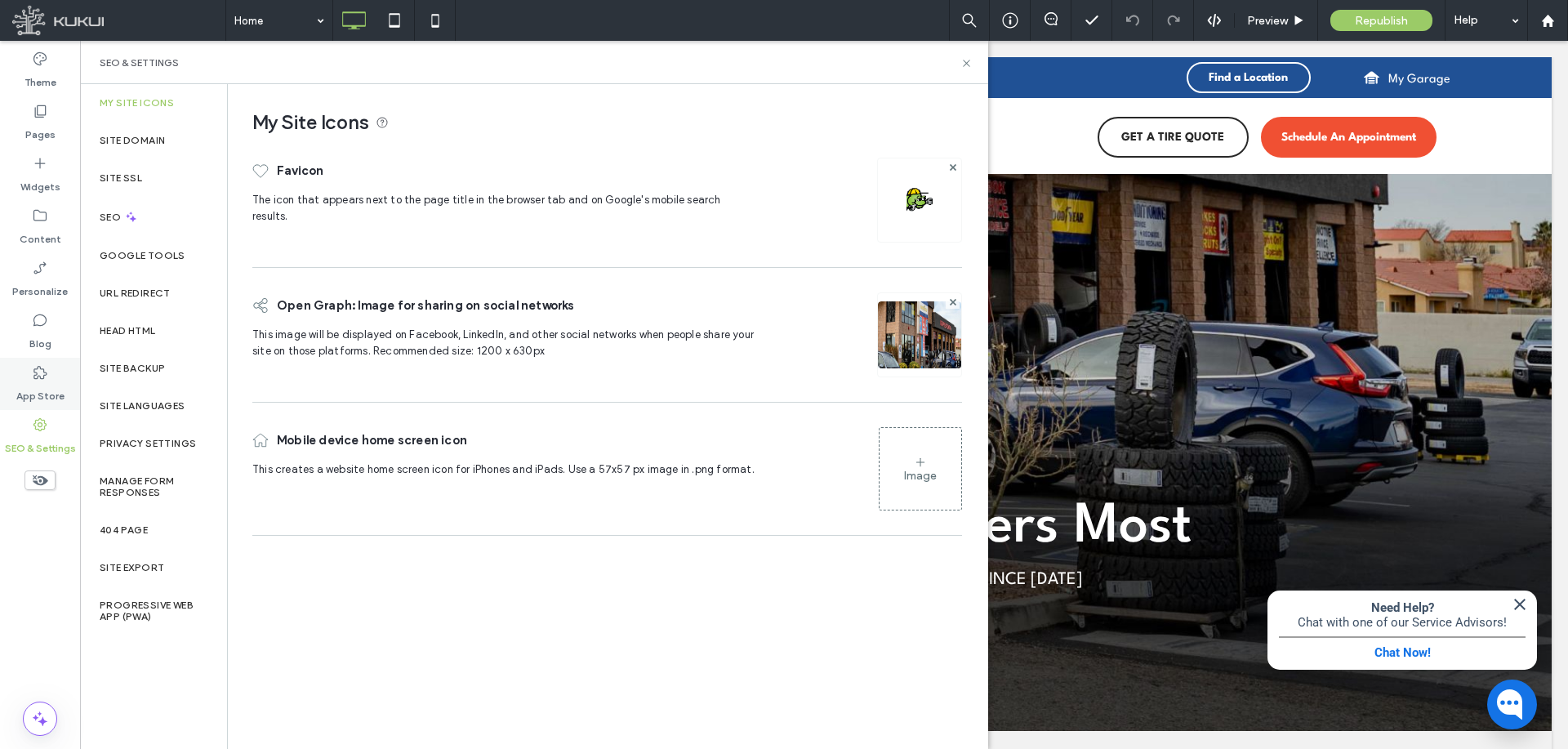
click at [135, 370] on label "Site Backup" at bounding box center [132, 368] width 66 height 11
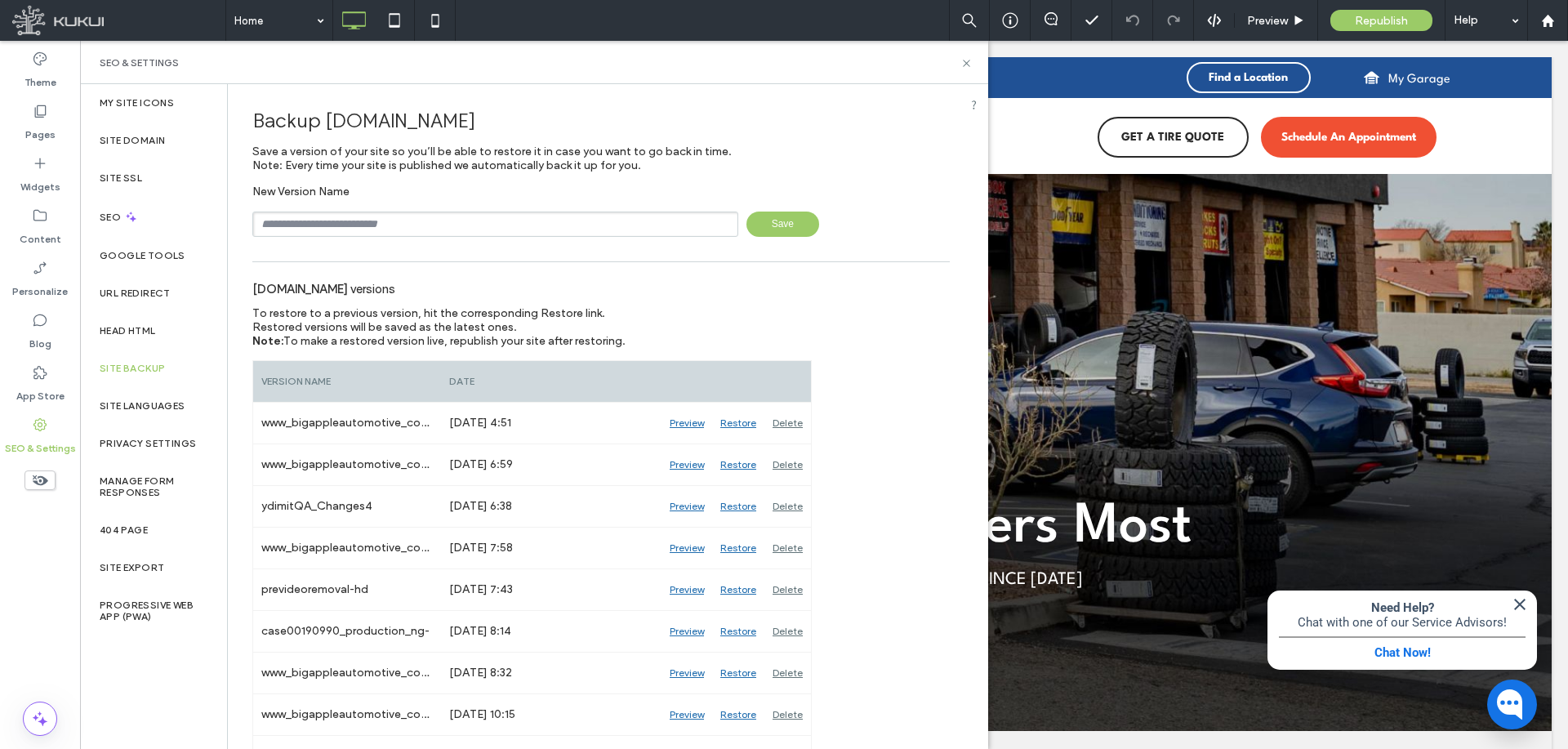
click at [381, 229] on input "text" at bounding box center [495, 223] width 486 height 25
paste input "********"
type input "**********"
click at [784, 225] on span "Save" at bounding box center [782, 223] width 73 height 25
click at [178, 334] on div "Head HTML" at bounding box center [153, 331] width 147 height 38
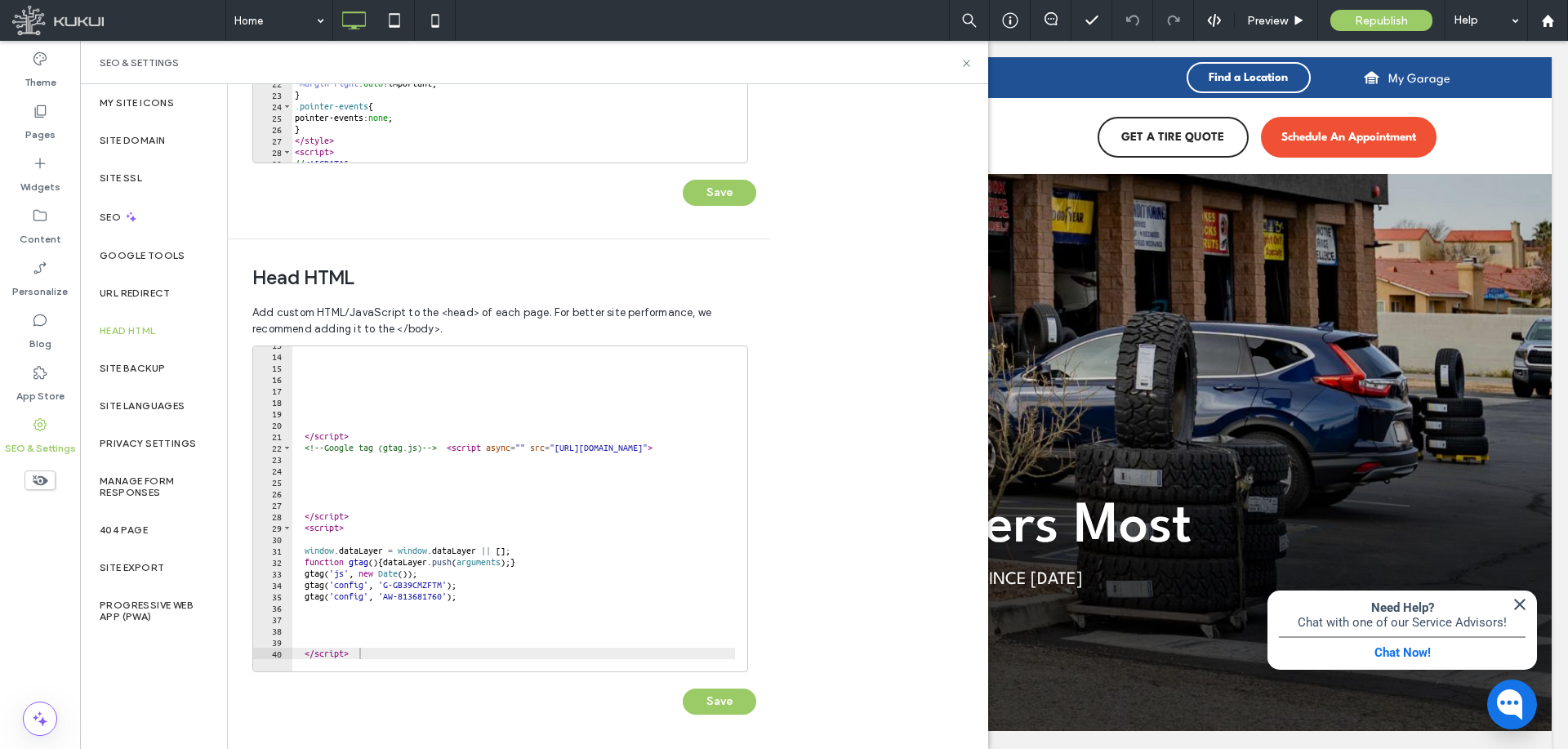
scroll to position [144, 0]
click at [419, 653] on div "</ script > <!-- Google tag (gtag.js) --> < script async = "" src = "https://ww…" at bounding box center [628, 506] width 673 height 336
type textarea "*********"
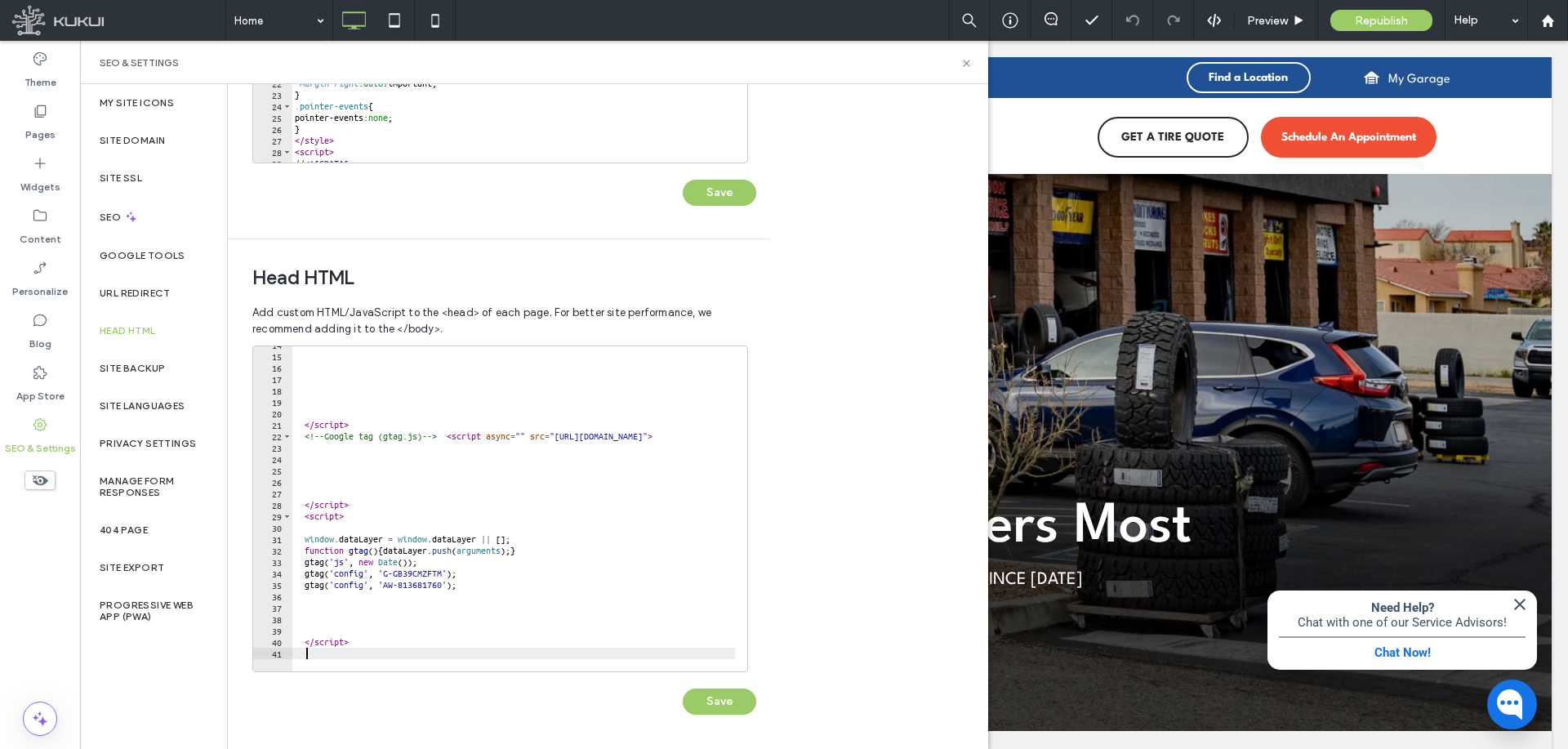
scroll to position [168, 0]
paste textarea "Cursor at row 42"
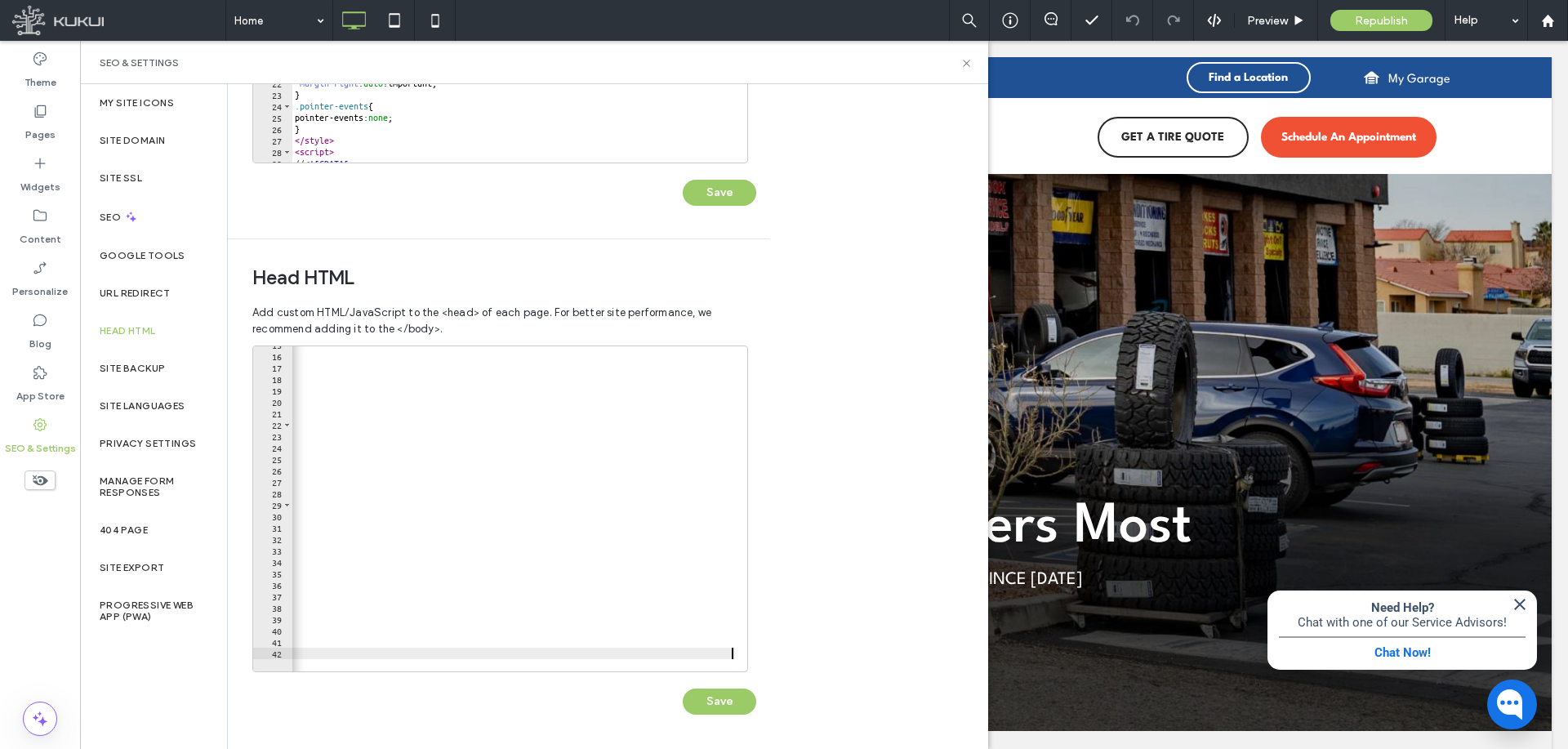
scroll to position [0, 4105]
click at [723, 708] on button "Save" at bounding box center [718, 702] width 73 height 26
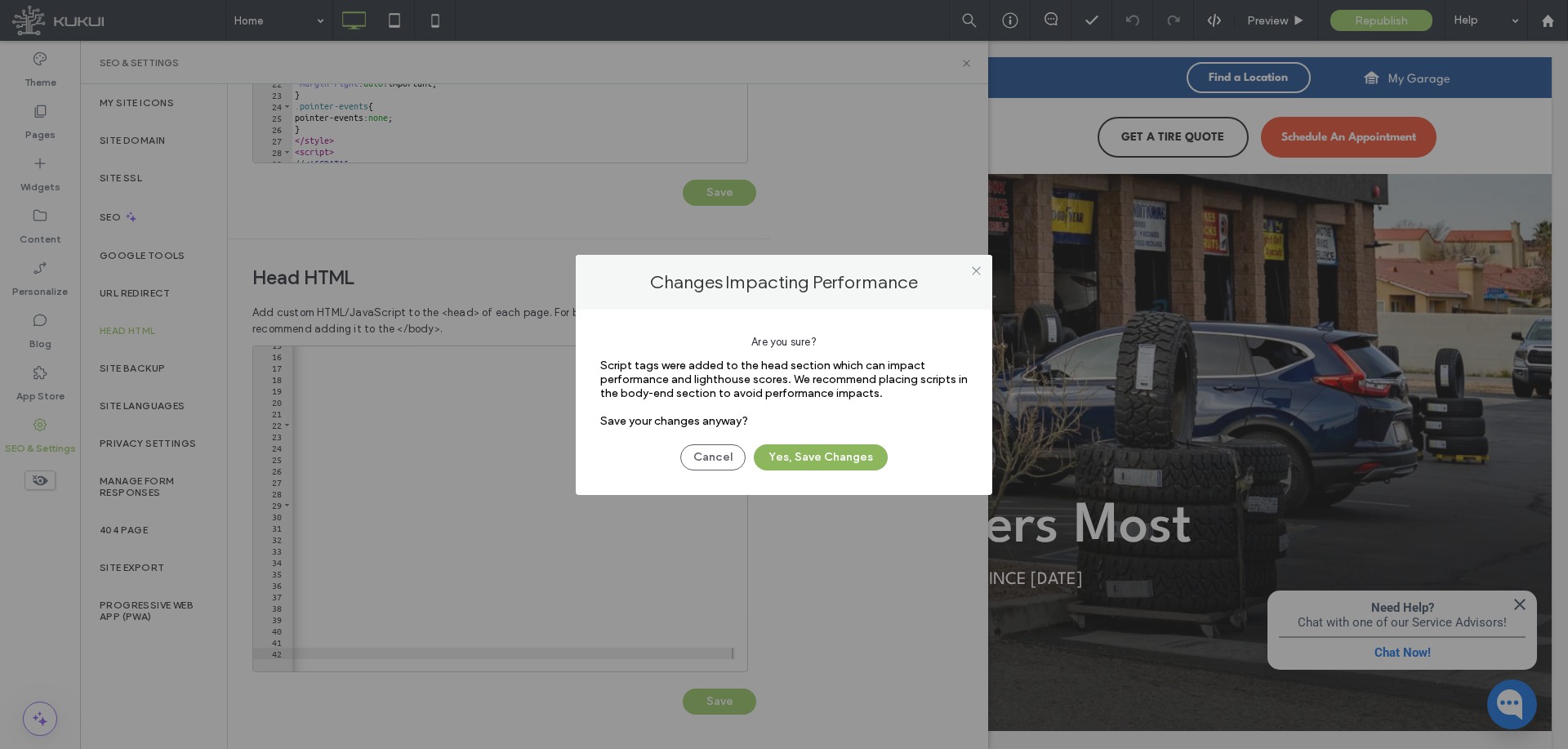
click at [844, 455] on button "Yes, Save Changes" at bounding box center [820, 457] width 134 height 26
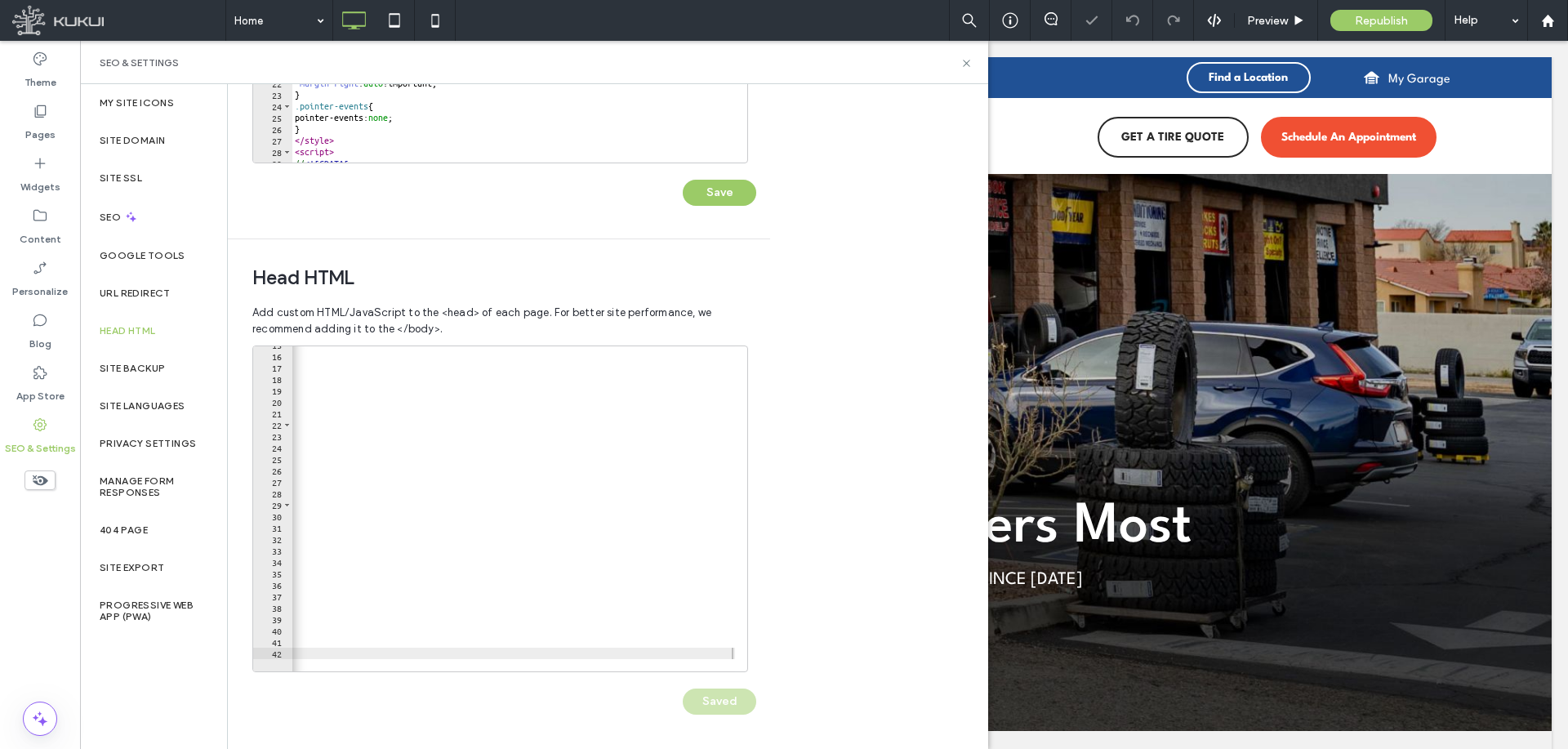
scroll to position [0, 0]
drag, startPoint x: 961, startPoint y: 66, endPoint x: 882, endPoint y: 25, distance: 89.0
click at [961, 66] on icon at bounding box center [965, 63] width 12 height 12
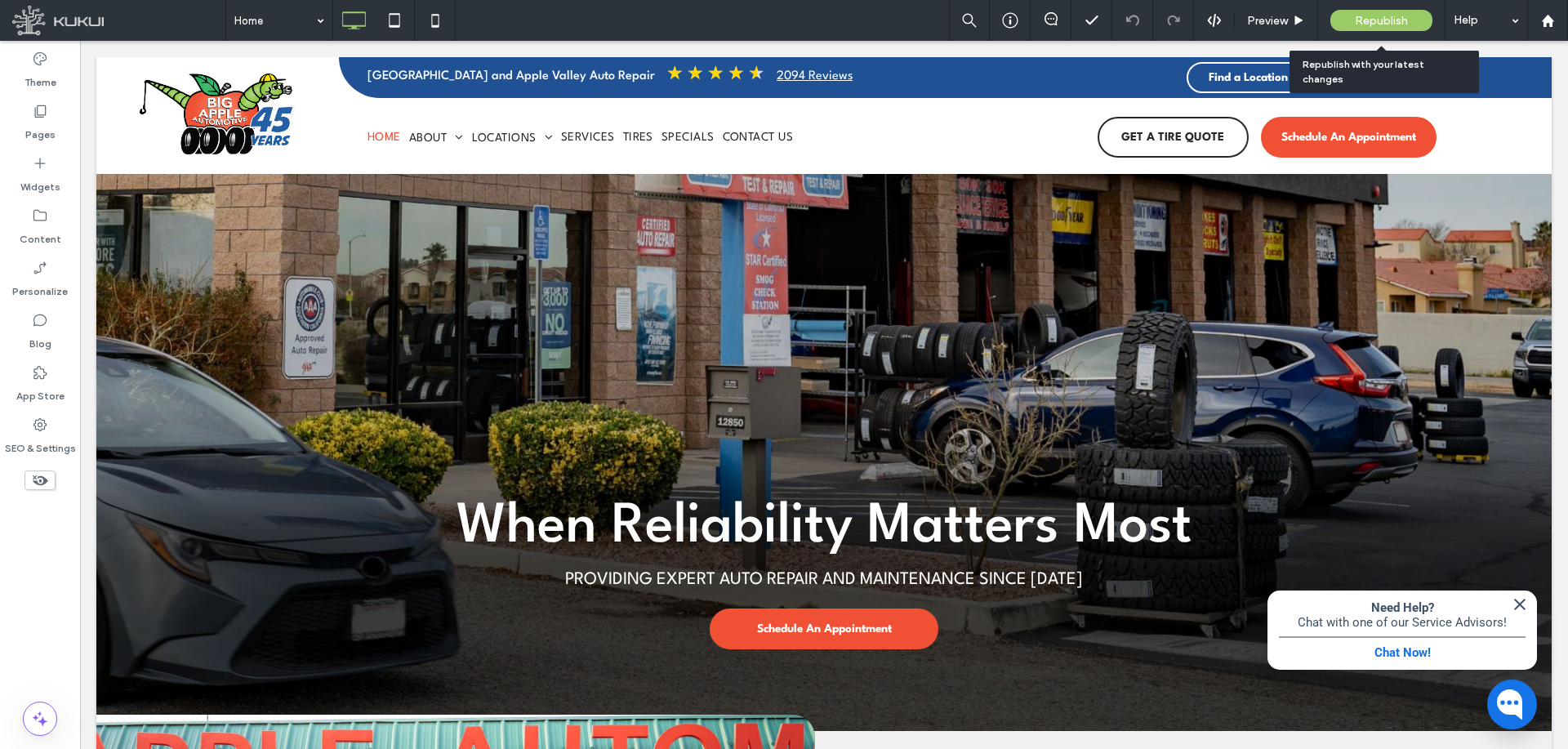
click at [1354, 18] on span "Republish" at bounding box center [1380, 20] width 53 height 14
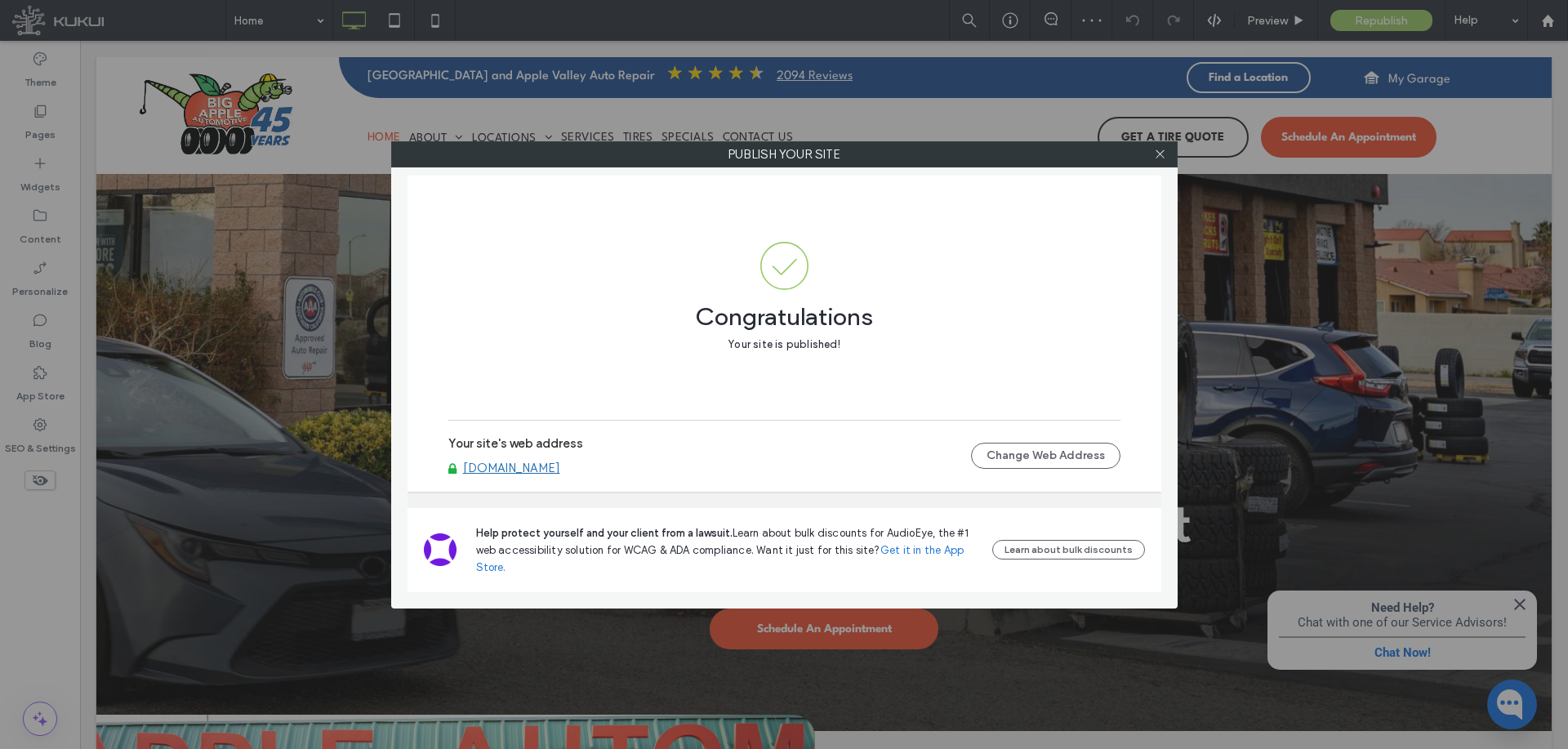
click at [560, 468] on link "www.bigappleautomotive.com" at bounding box center [511, 468] width 97 height 15
